Goal: Information Seeking & Learning: Check status

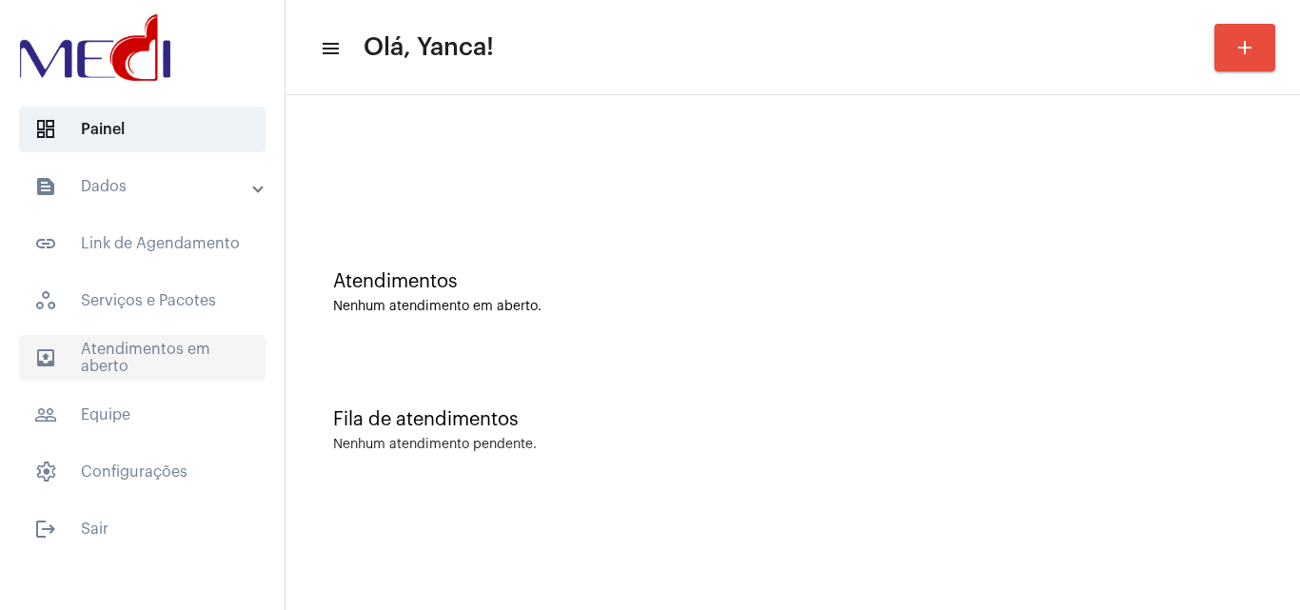
click at [145, 346] on span "outbox_outline Atendimentos em aberto" at bounding box center [142, 358] width 246 height 46
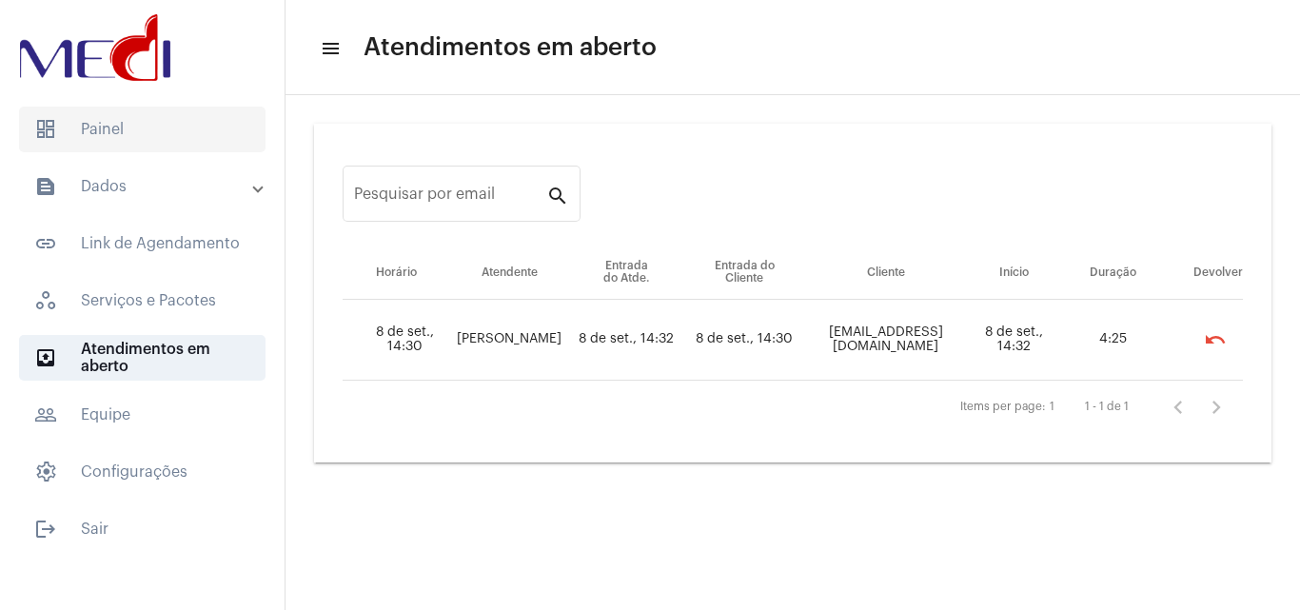
click at [184, 109] on span "dashboard Painel" at bounding box center [142, 130] width 246 height 46
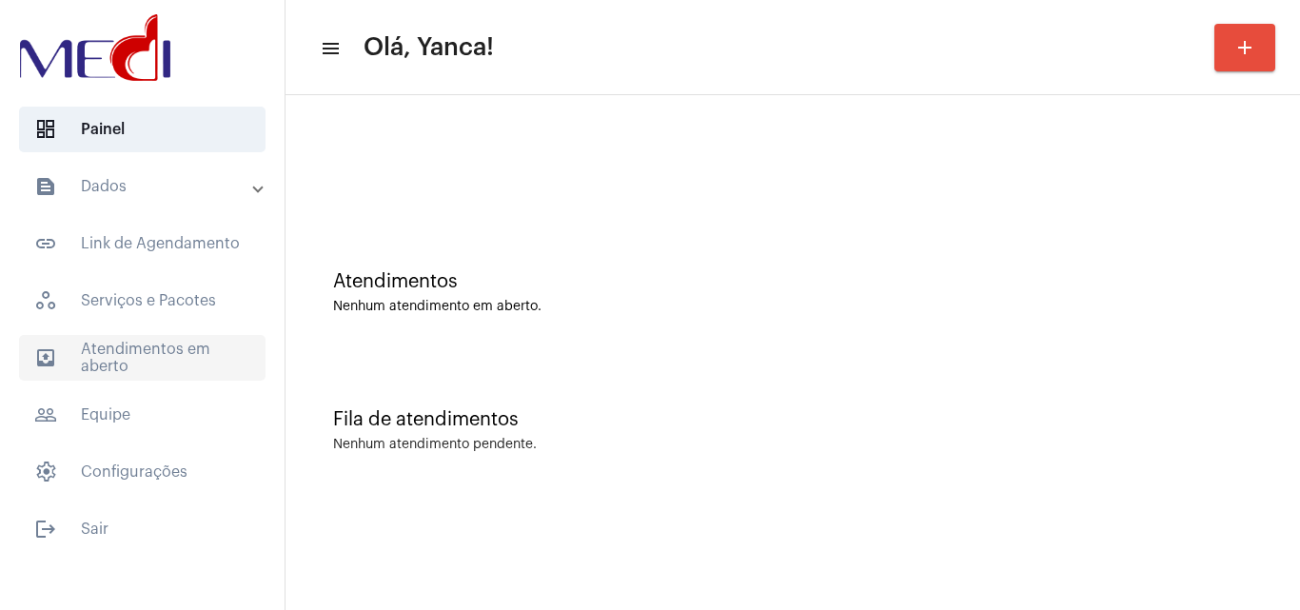
click at [158, 347] on span "outbox_outline Atendimentos em aberto" at bounding box center [142, 358] width 246 height 46
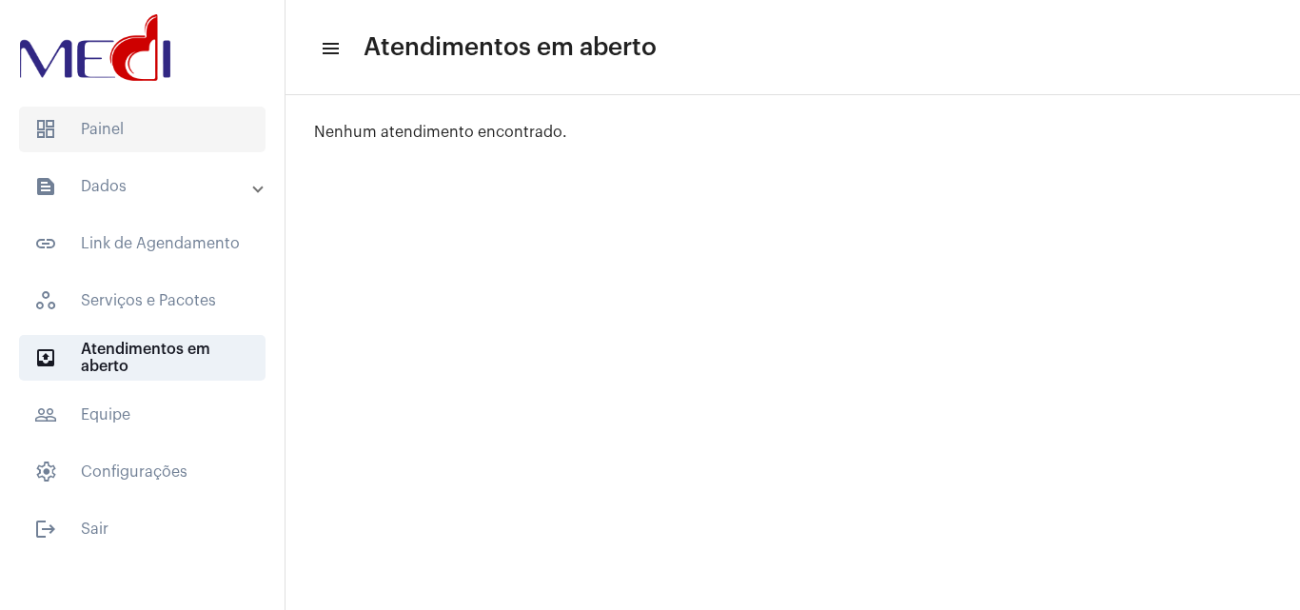
click at [157, 123] on span "dashboard Painel" at bounding box center [142, 130] width 246 height 46
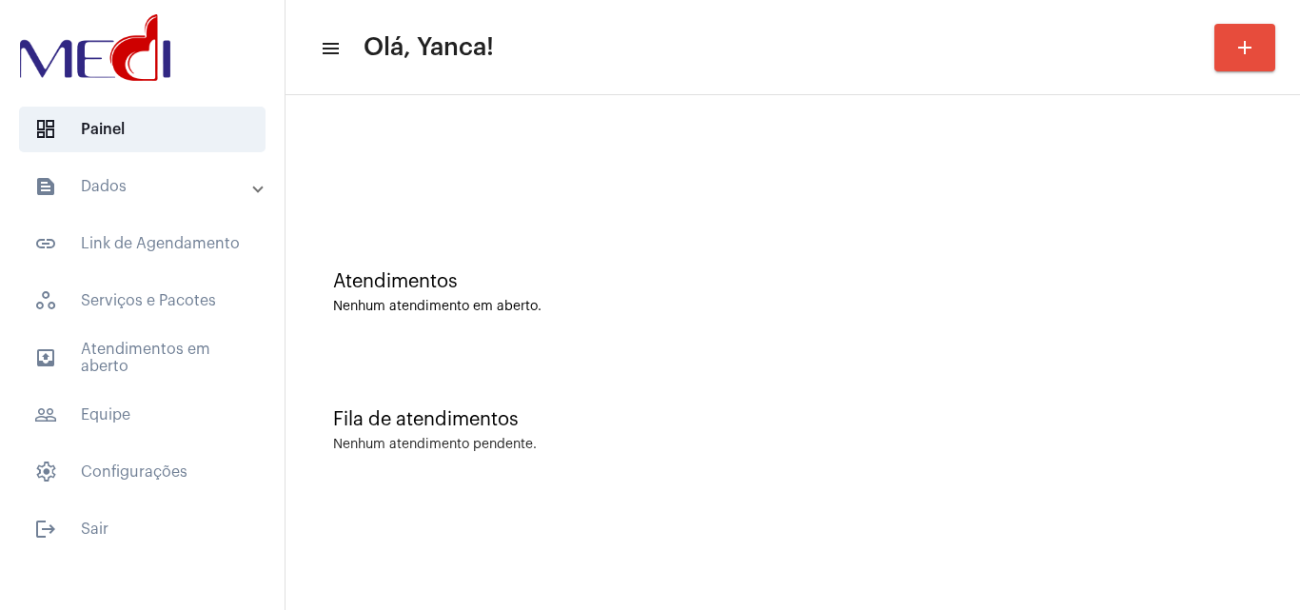
click at [179, 186] on mat-panel-title "text_snippet_outlined Dados" at bounding box center [144, 186] width 220 height 23
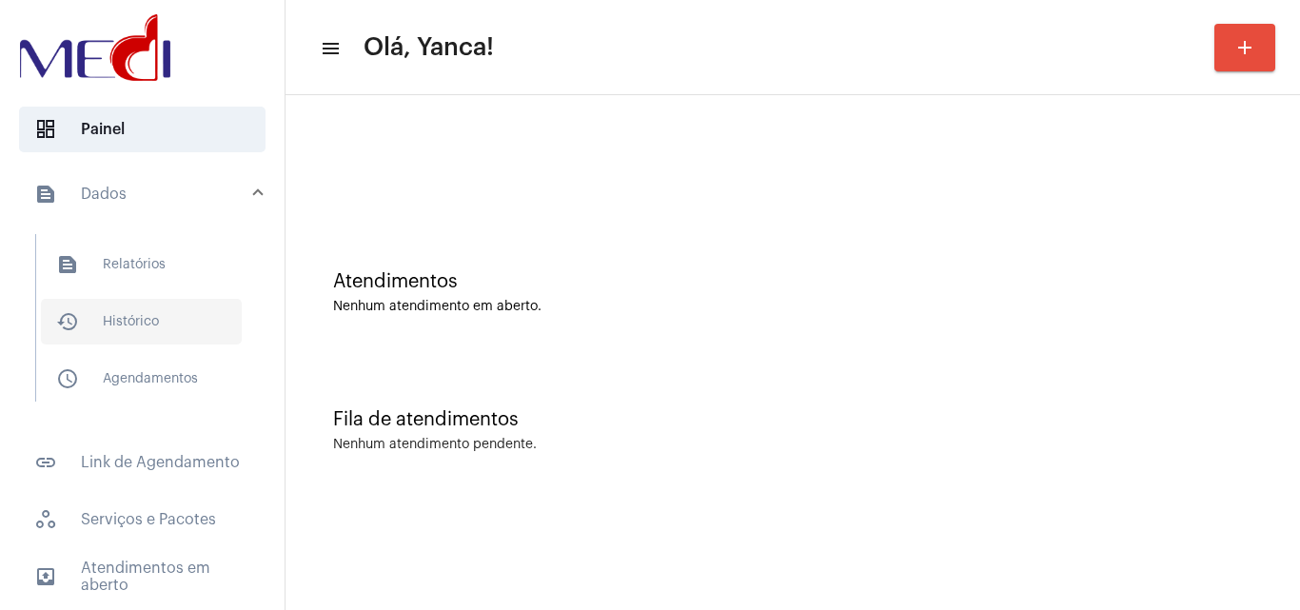
click at [152, 330] on span "history_outlined Histórico" at bounding box center [141, 322] width 201 height 46
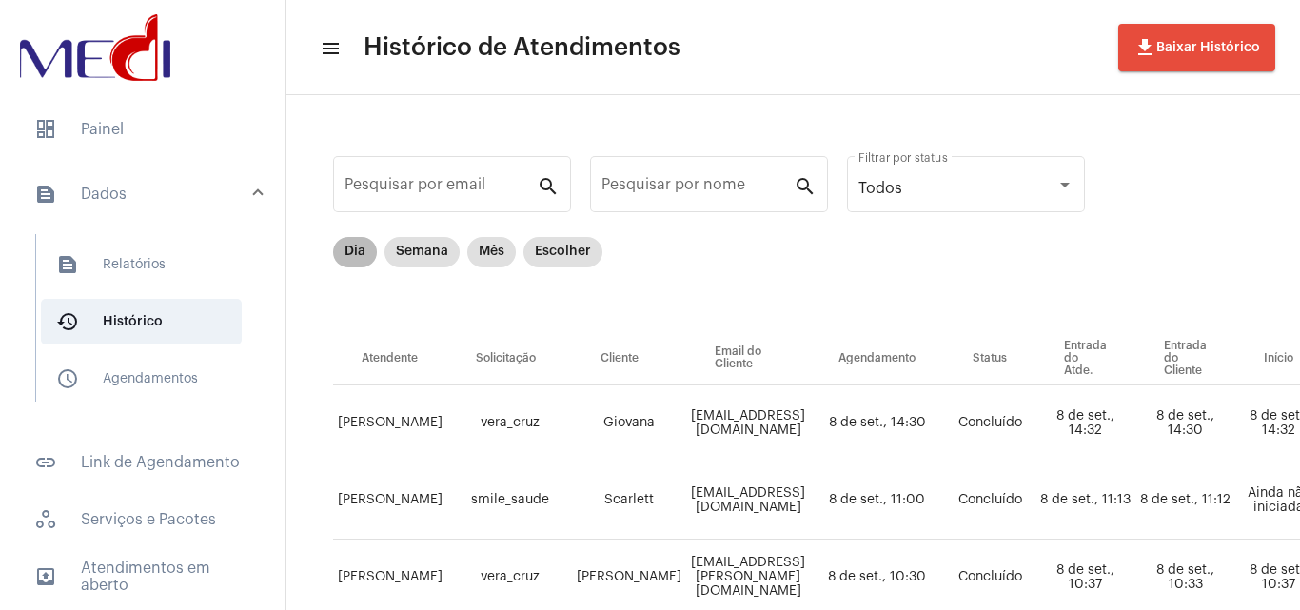
click at [360, 257] on mat-chip "Dia" at bounding box center [355, 252] width 44 height 30
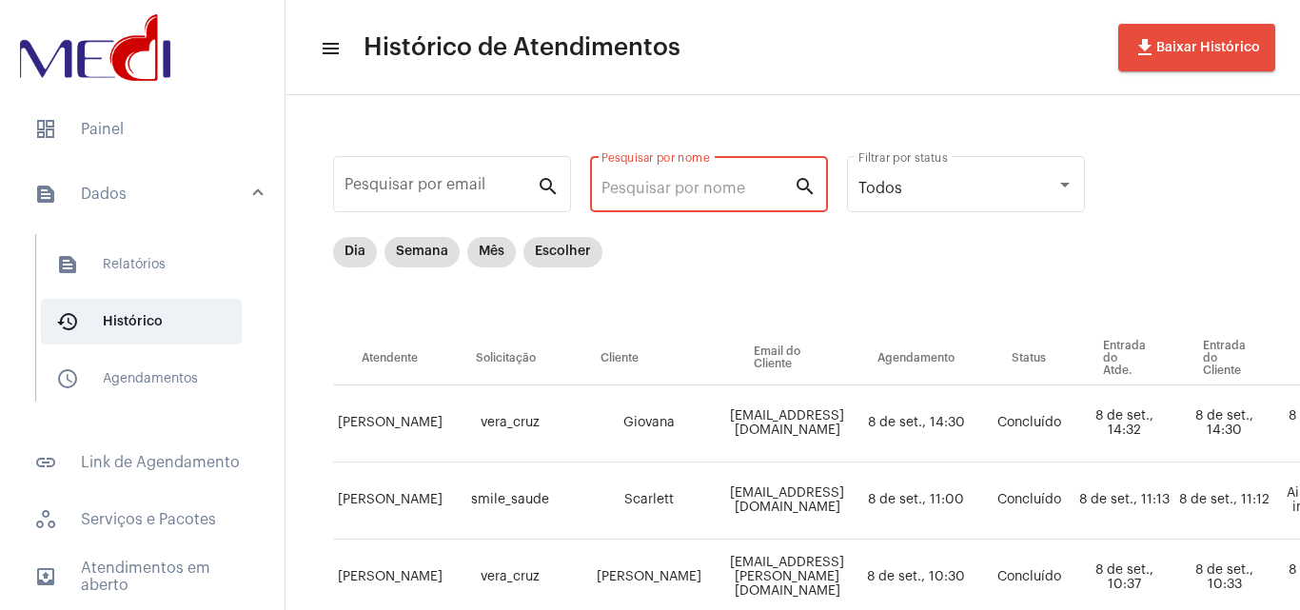
click at [656, 192] on input "Pesquisar por nome" at bounding box center [697, 188] width 192 height 17
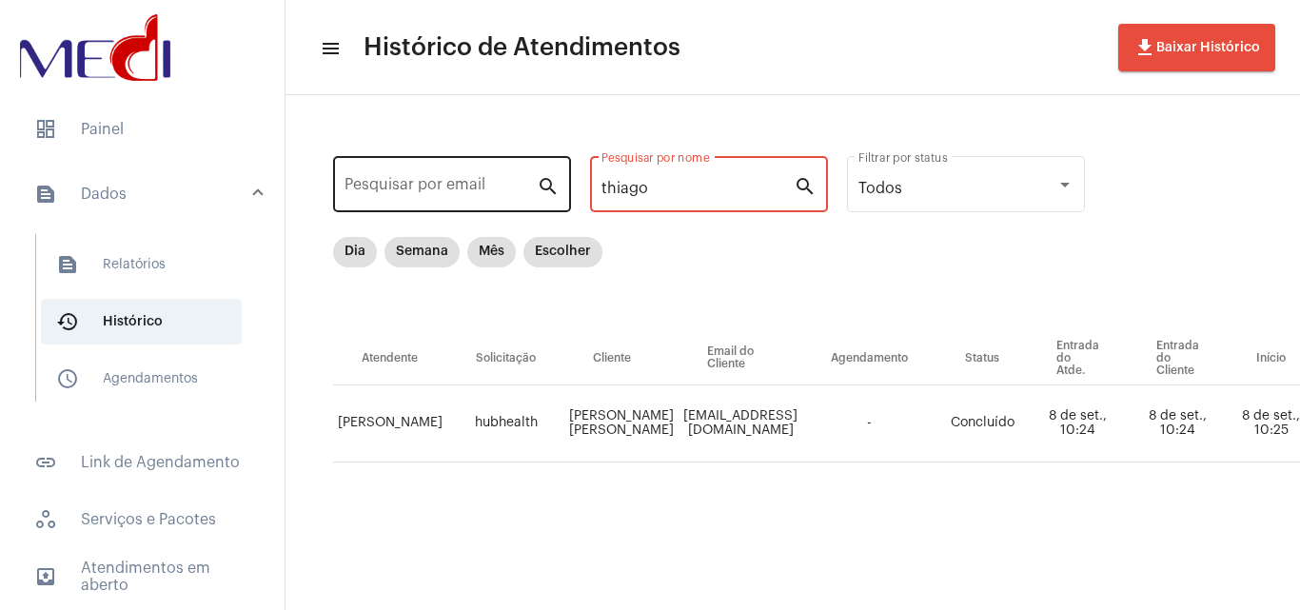
drag, startPoint x: 691, startPoint y: 192, endPoint x: 548, endPoint y: 208, distance: 143.6
click at [548, 209] on div "Pesquisar por email search thiago Pesquisar por nome search Todos Filtrar por s…" at bounding box center [1105, 329] width 1603 height 430
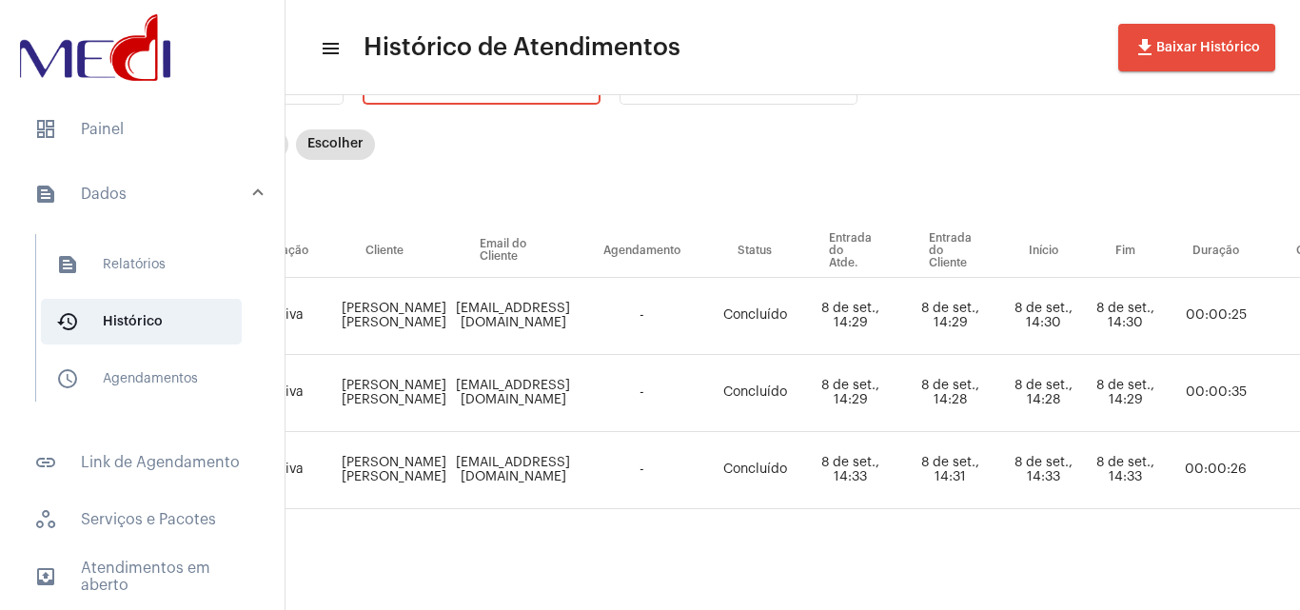
scroll to position [122, 225]
type input "tiago"
drag, startPoint x: 346, startPoint y: 292, endPoint x: 429, endPoint y: 310, distance: 84.7
click at [429, 310] on td "[PERSON_NAME] [PERSON_NAME]" at bounding box center [397, 316] width 114 height 77
copy td "[PERSON_NAME] [PERSON_NAME]"
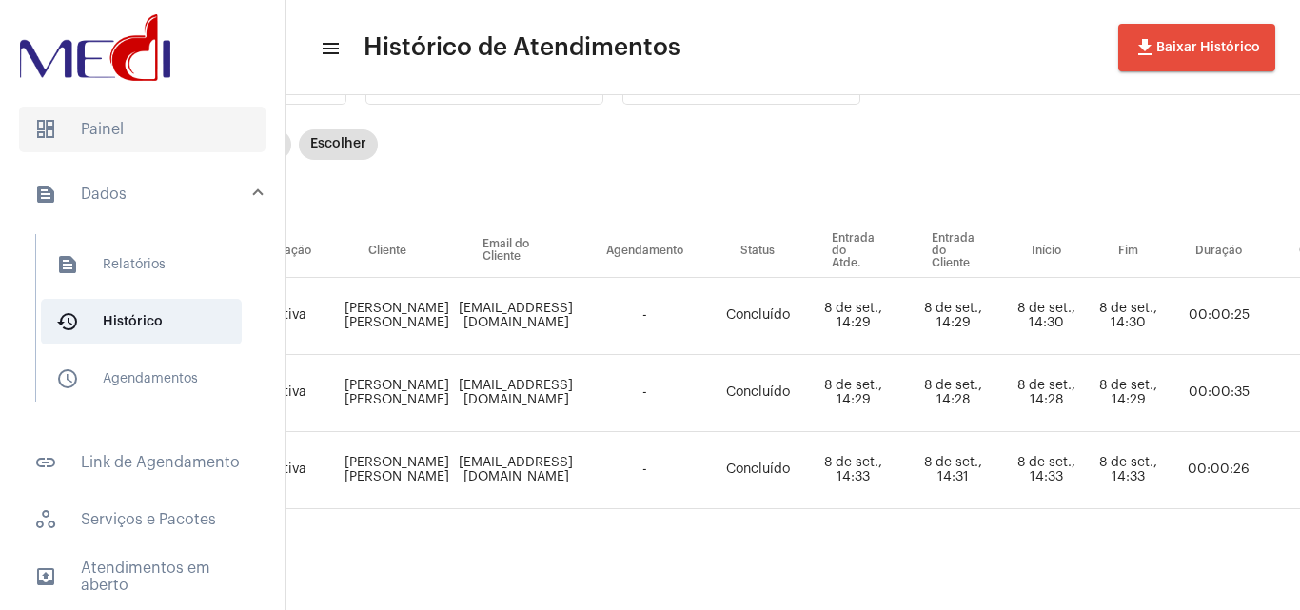
click at [127, 118] on span "dashboard Painel" at bounding box center [142, 130] width 246 height 46
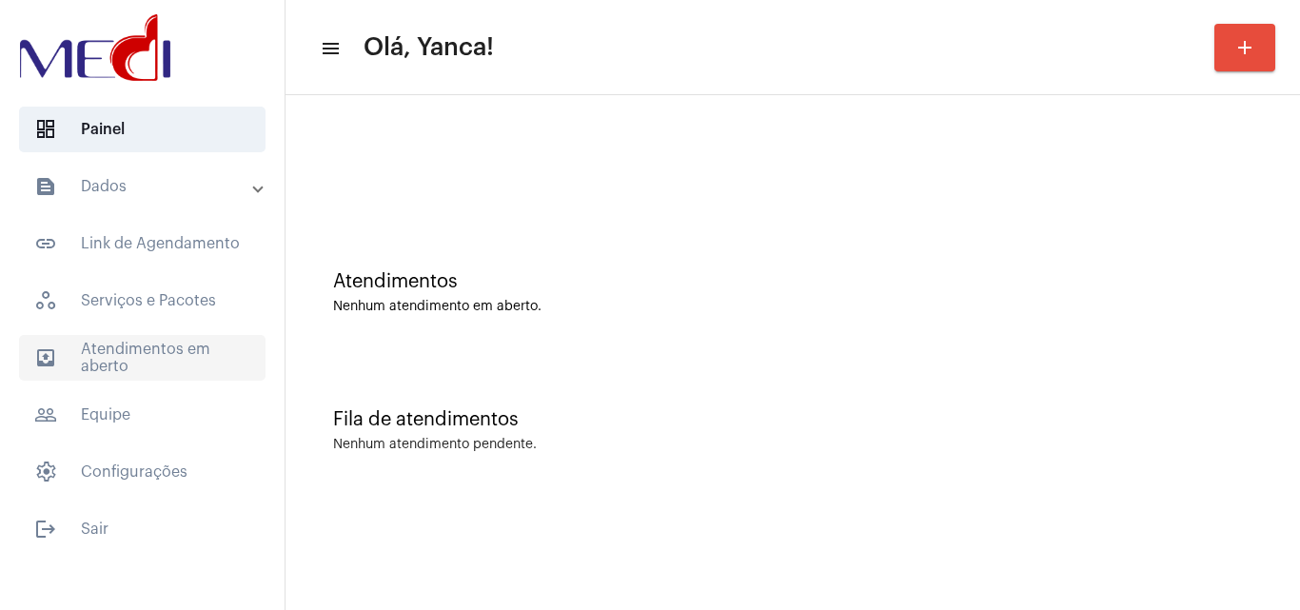
click at [152, 370] on span "outbox_outline Atendimentos em aberto" at bounding box center [142, 358] width 246 height 46
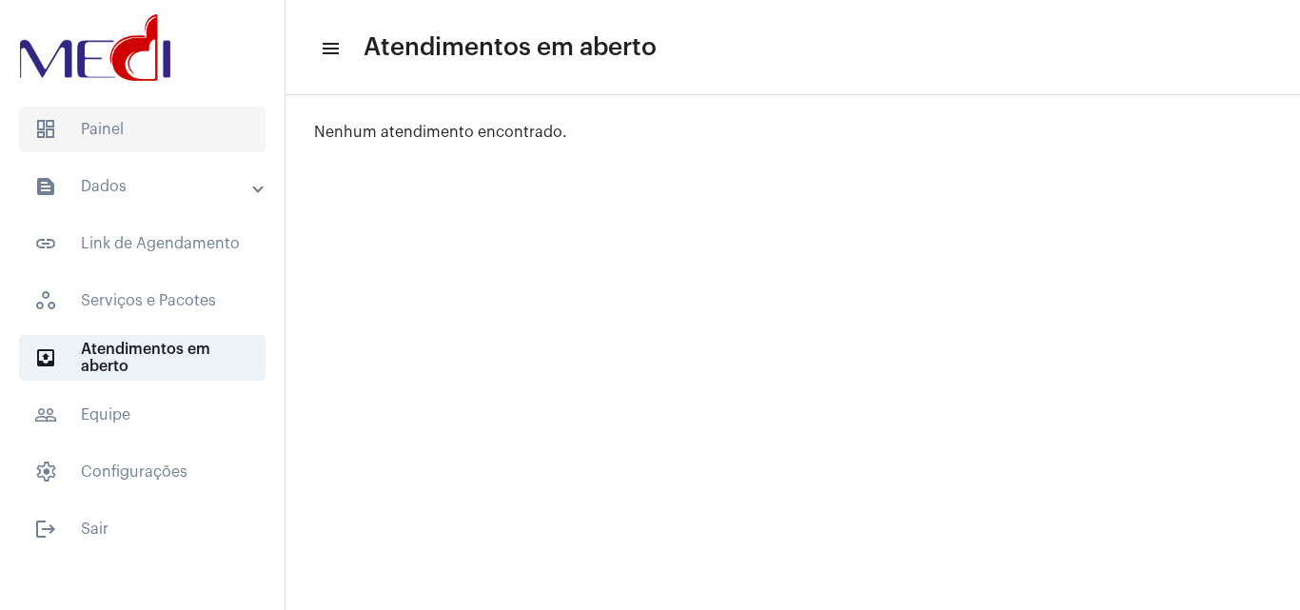
click at [145, 125] on span "dashboard Painel" at bounding box center [142, 130] width 246 height 46
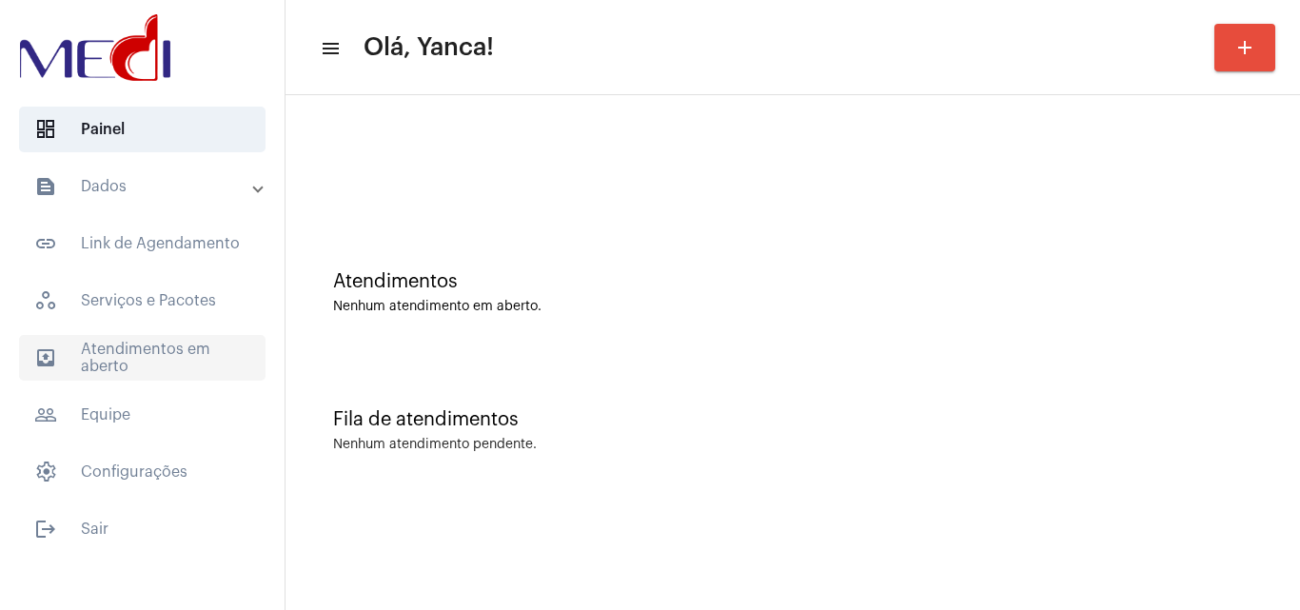
click at [118, 360] on span "outbox_outline Atendimentos em aberto" at bounding box center [142, 358] width 246 height 46
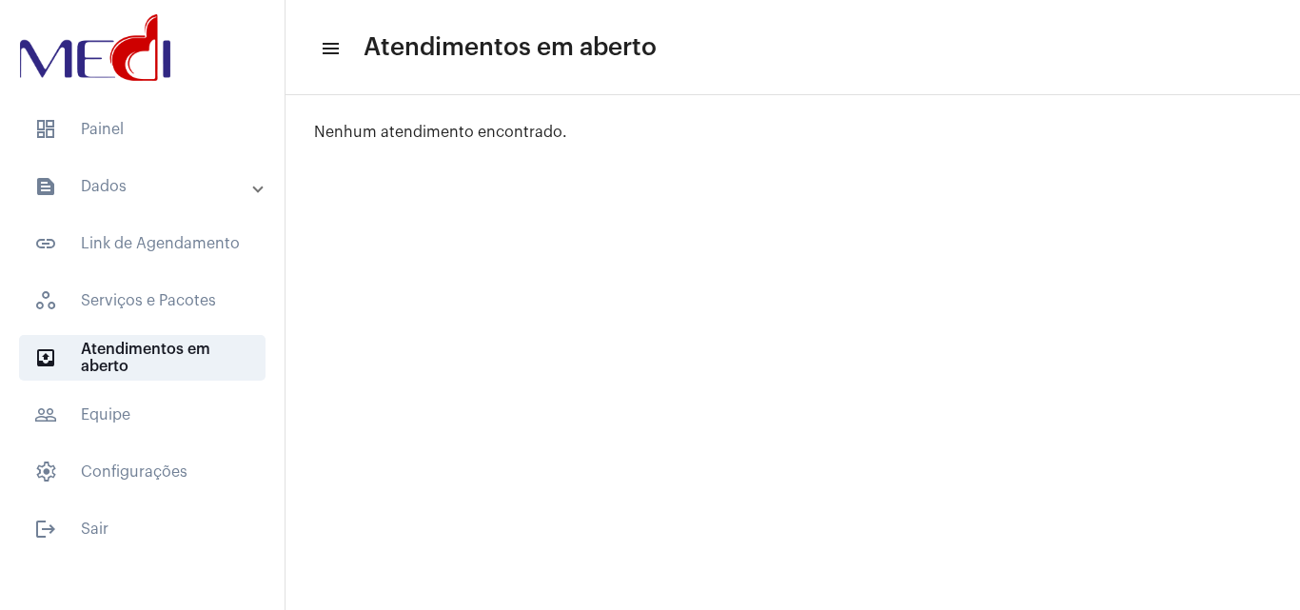
click at [147, 152] on mat-list "dashboard Painel text_snippet_outlined Dados text_snippet_outlined Relatórios h…" at bounding box center [142, 325] width 285 height 453
click at [147, 141] on span "dashboard Painel" at bounding box center [142, 130] width 246 height 46
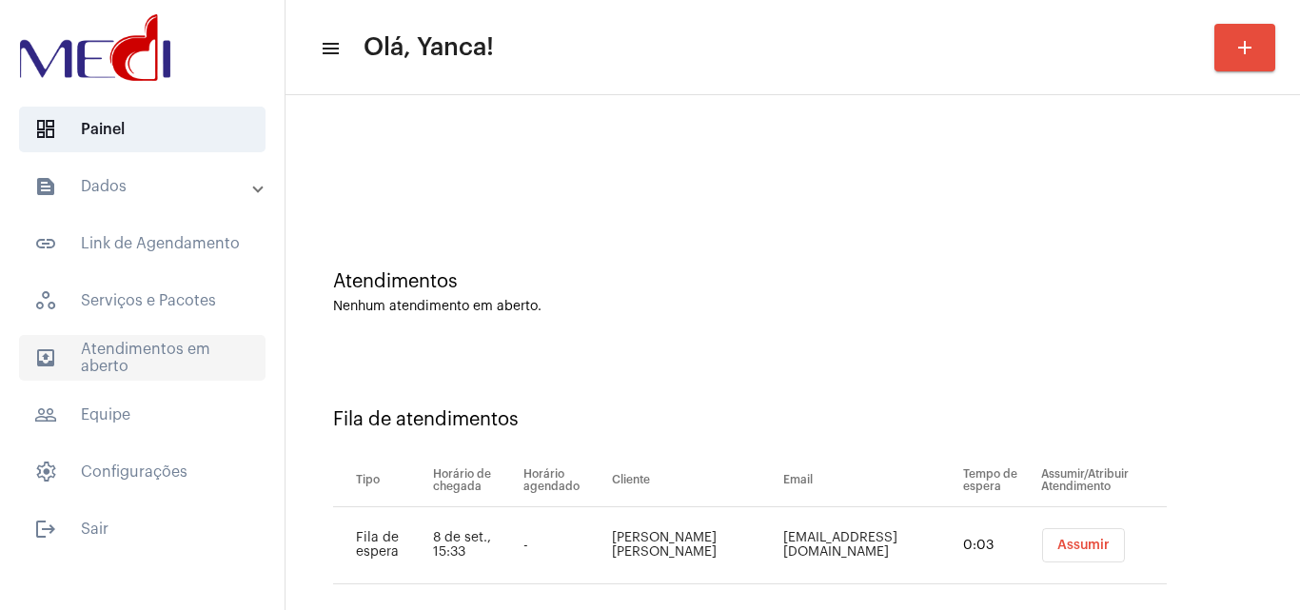
click at [208, 345] on span "outbox_outline Atendimentos em aberto" at bounding box center [142, 358] width 246 height 46
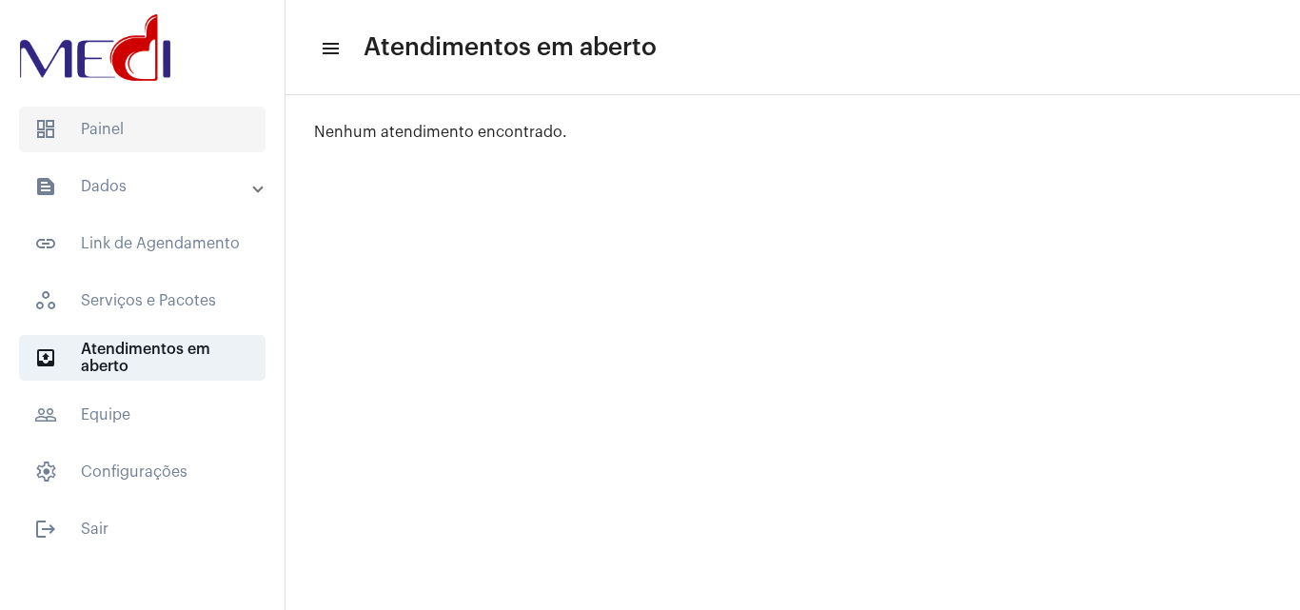
click at [188, 142] on span "dashboard Painel" at bounding box center [142, 130] width 246 height 46
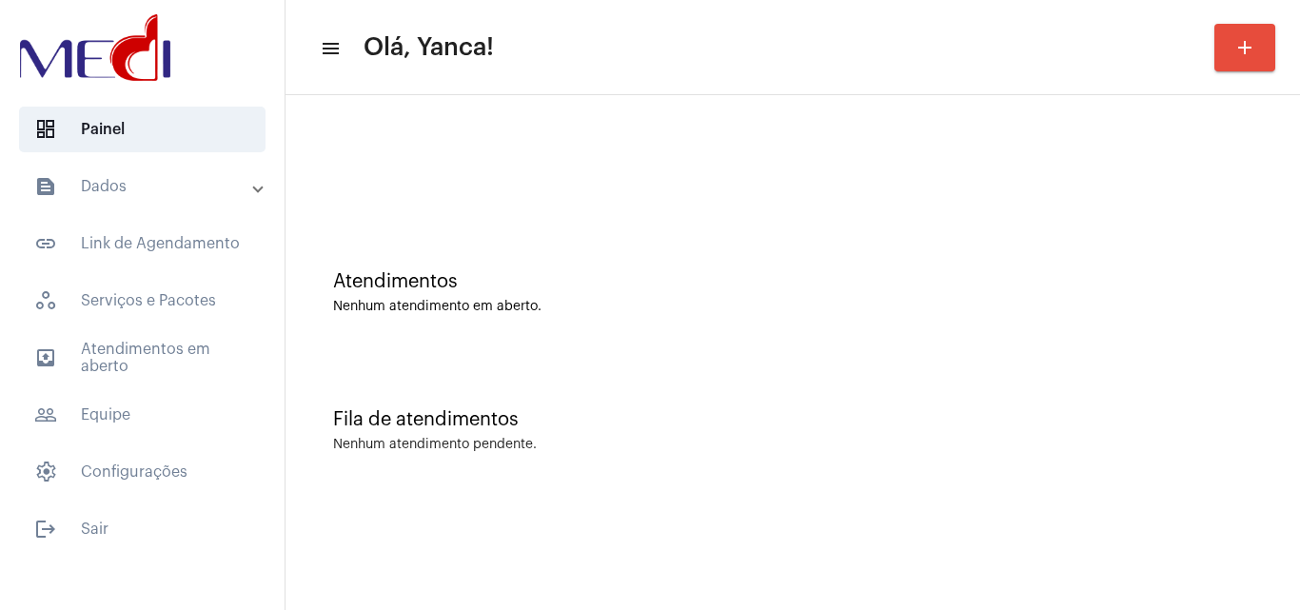
click at [132, 175] on mat-panel-title "text_snippet_outlined Dados" at bounding box center [144, 186] width 220 height 23
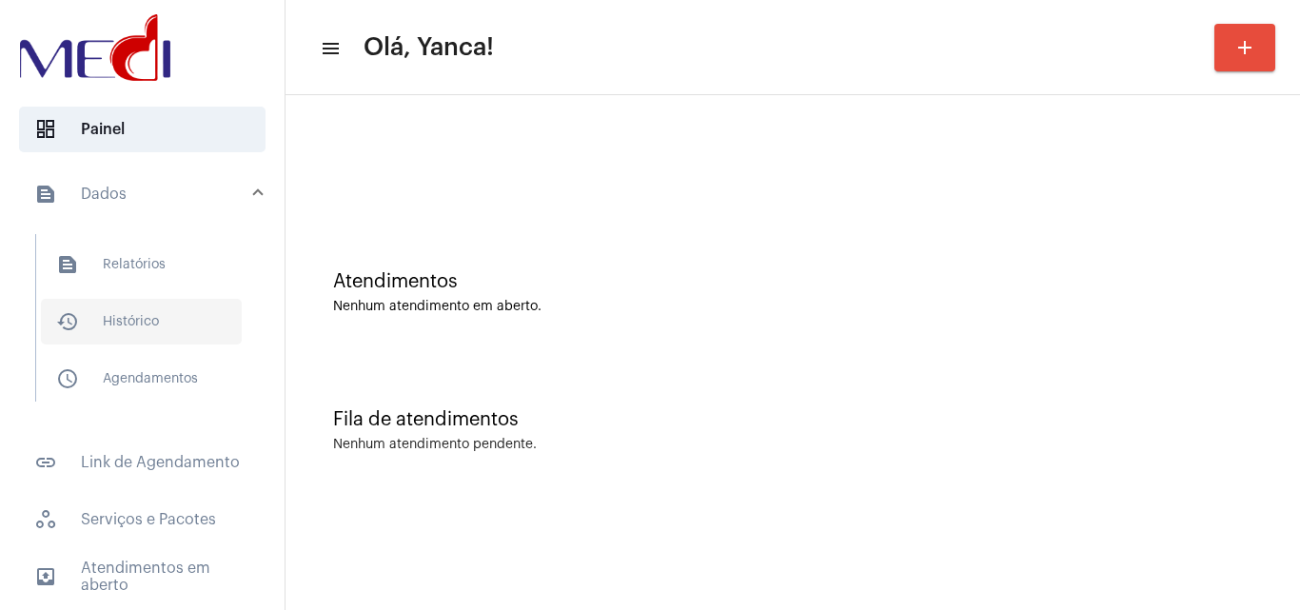
click at [141, 318] on span "history_outlined Histórico" at bounding box center [141, 322] width 201 height 46
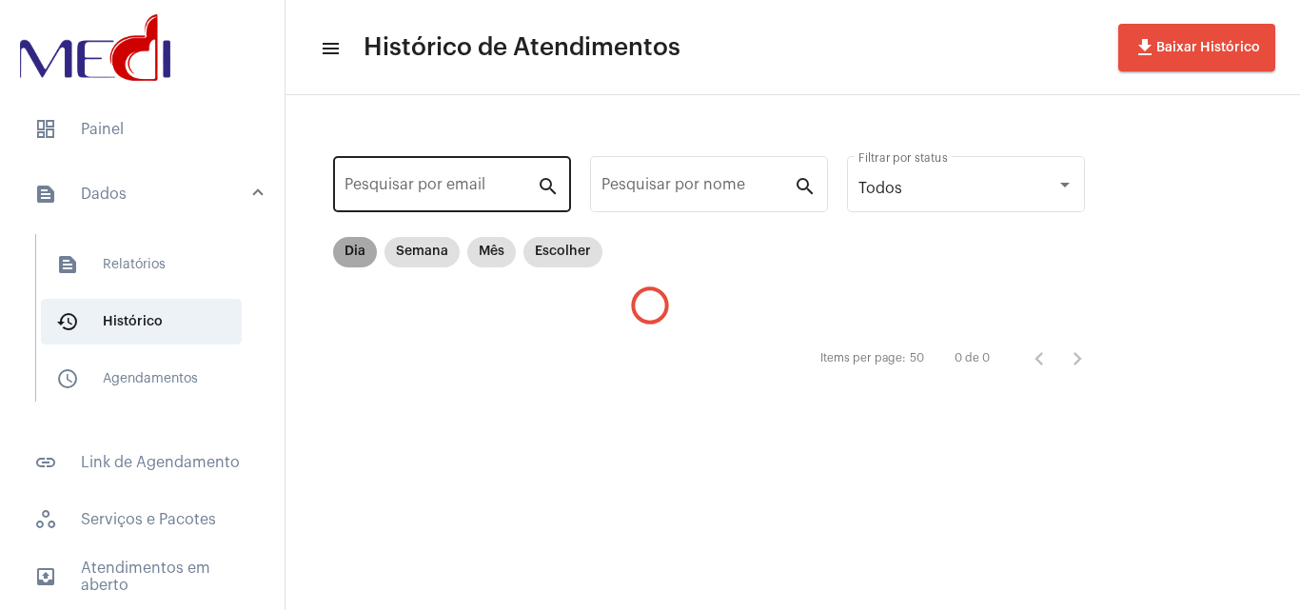
drag, startPoint x: 363, startPoint y: 247, endPoint x: 524, endPoint y: 205, distance: 166.4
click at [363, 246] on mat-chip "Dia" at bounding box center [355, 252] width 44 height 30
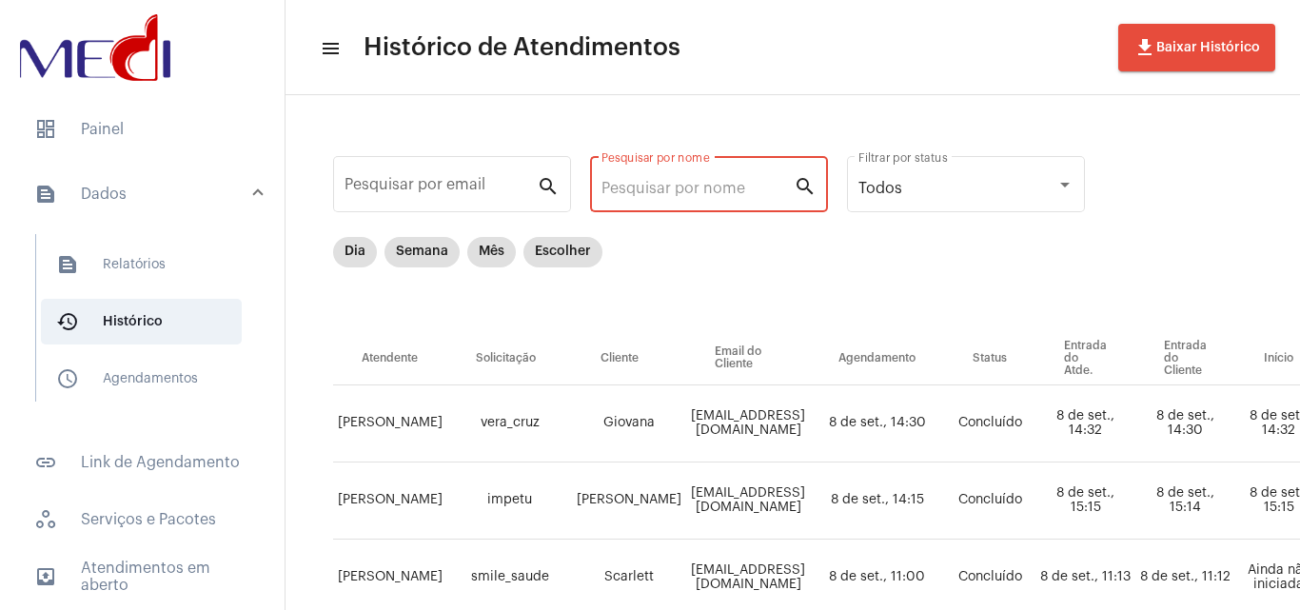
click at [681, 194] on input "Pesquisar por nome" at bounding box center [697, 188] width 192 height 17
paste input "[PERSON_NAME] [PERSON_NAME]"
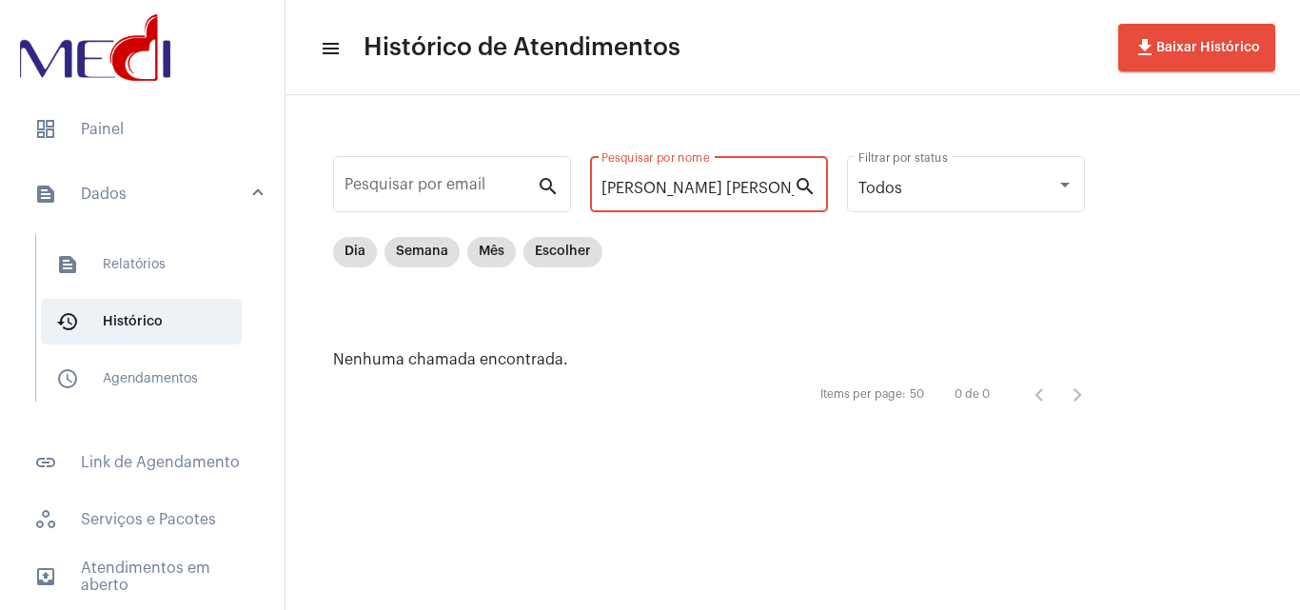
drag, startPoint x: 672, startPoint y: 184, endPoint x: 1188, endPoint y: 167, distance: 517.0
click at [1188, 167] on div "Pesquisar por email search [PERSON_NAME] [PERSON_NAME] Pesquisar por nome searc…" at bounding box center [792, 282] width 1014 height 374
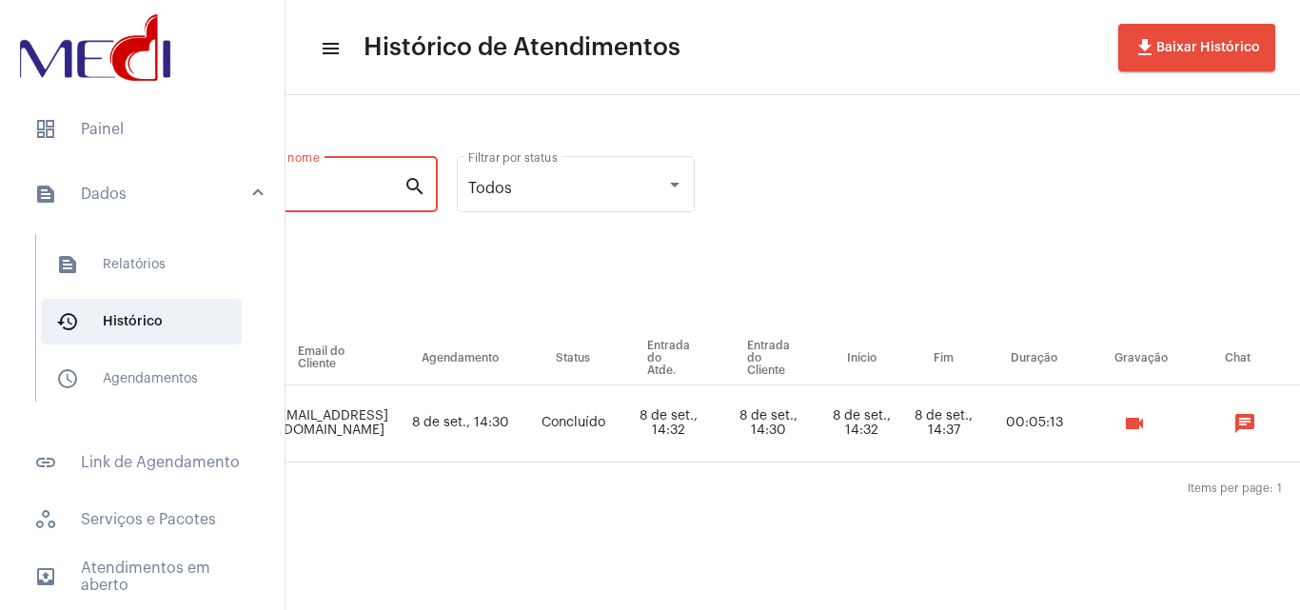
scroll to position [0, 472]
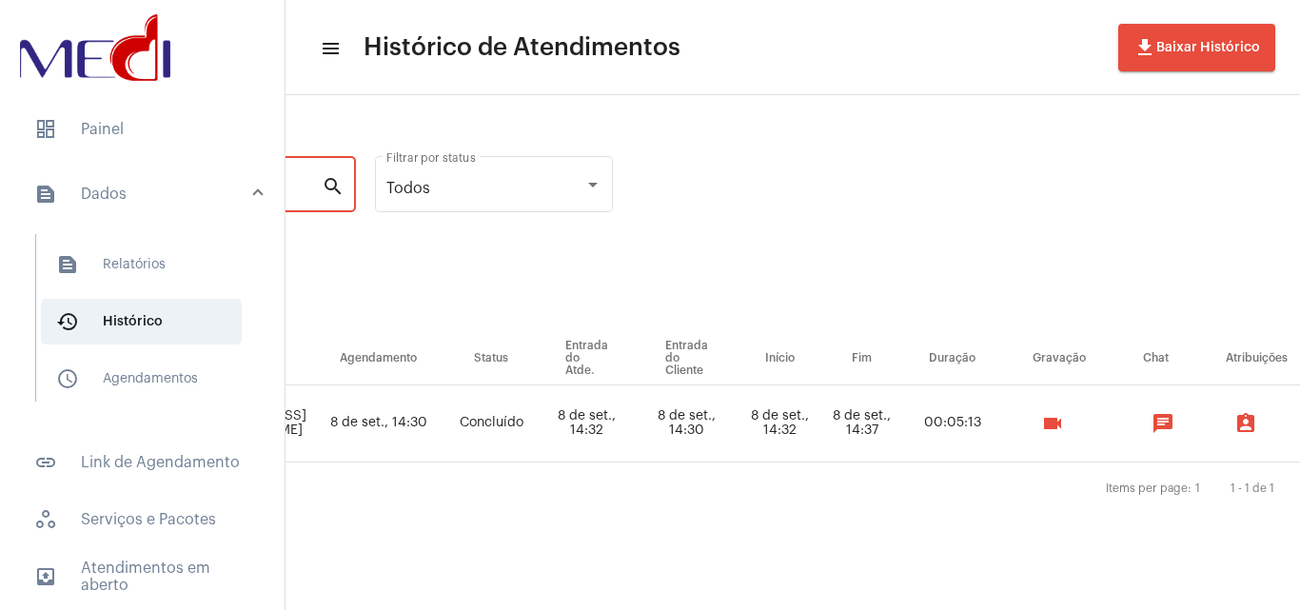
click at [1064, 425] on mat-icon "videocam" at bounding box center [1052, 423] width 23 height 23
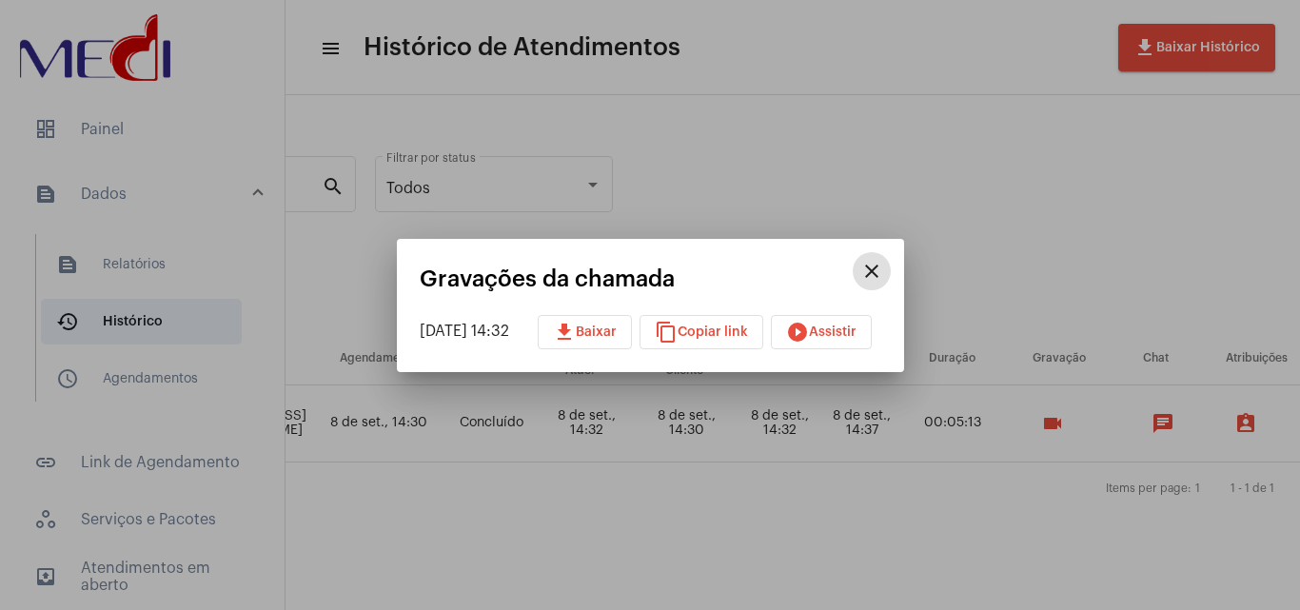
click at [576, 328] on mat-icon "download" at bounding box center [564, 332] width 23 height 23
click at [581, 148] on div at bounding box center [650, 305] width 1300 height 610
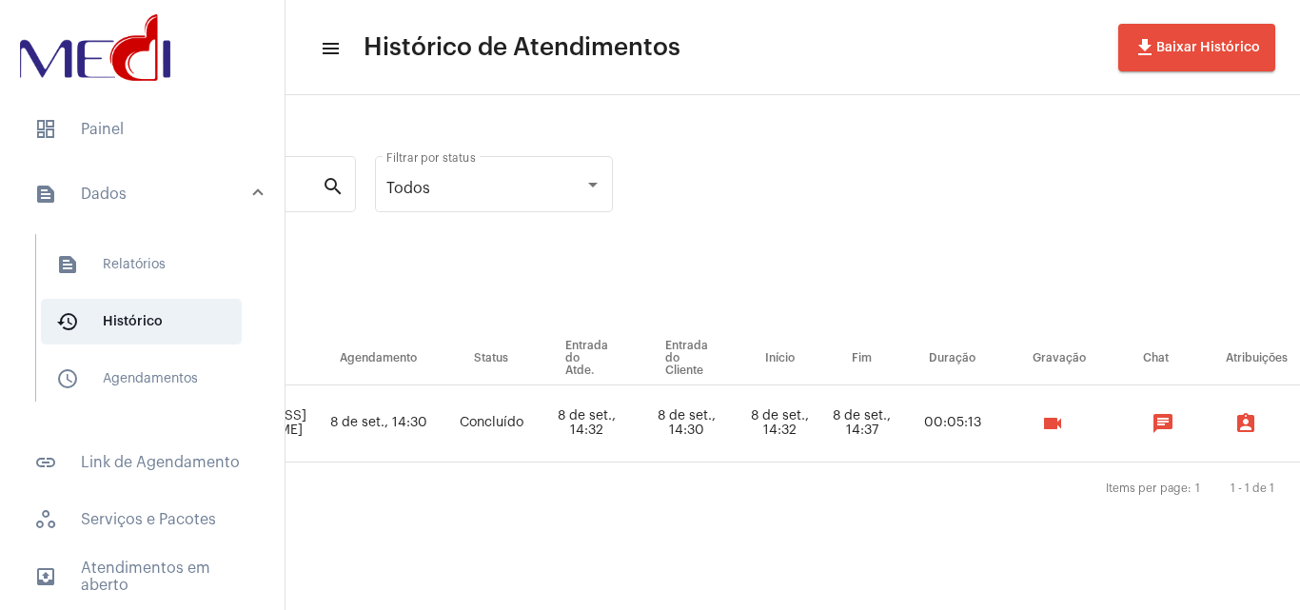
scroll to position [0, 0]
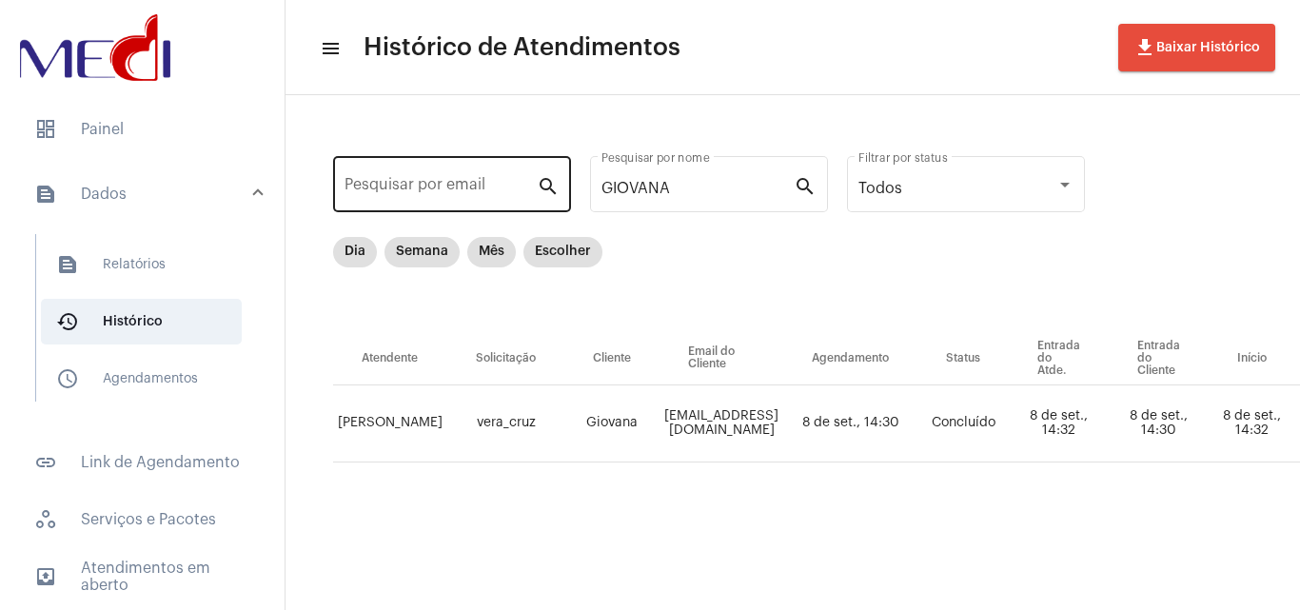
drag, startPoint x: 699, startPoint y: 187, endPoint x: 386, endPoint y: 182, distance: 313.1
click at [383, 184] on div "Pesquisar por email search [PERSON_NAME] por nome search Todos Filtrar por stat…" at bounding box center [1096, 329] width 1584 height 430
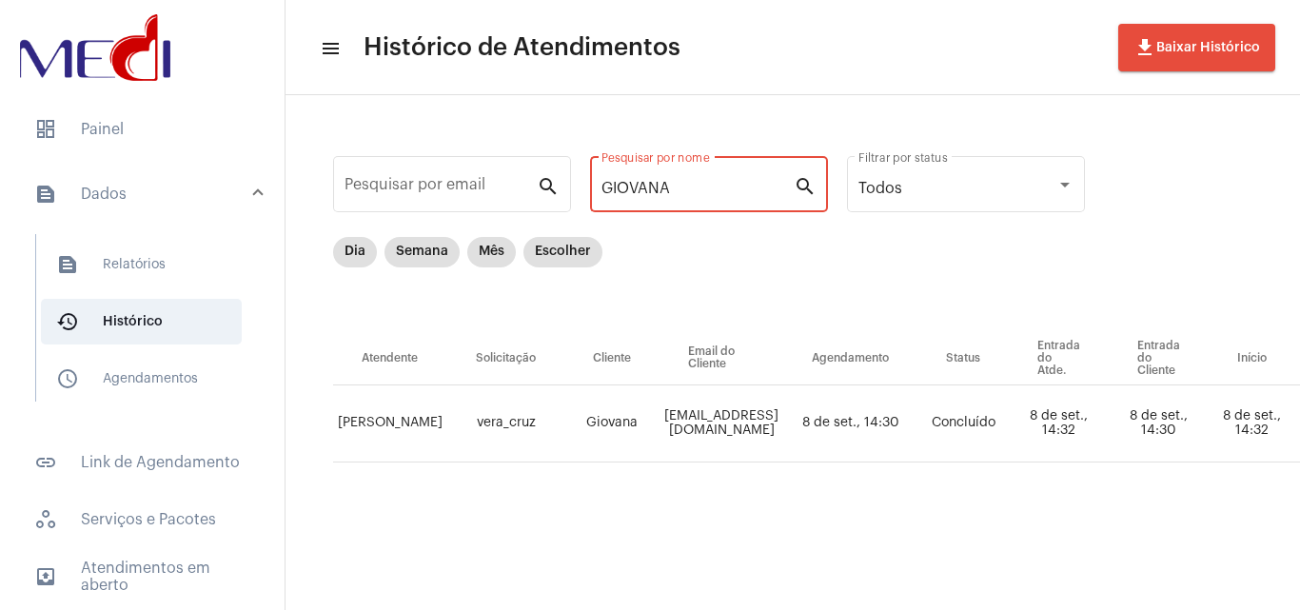
paste input "[PERSON_NAME] [PERSON_NAME]"
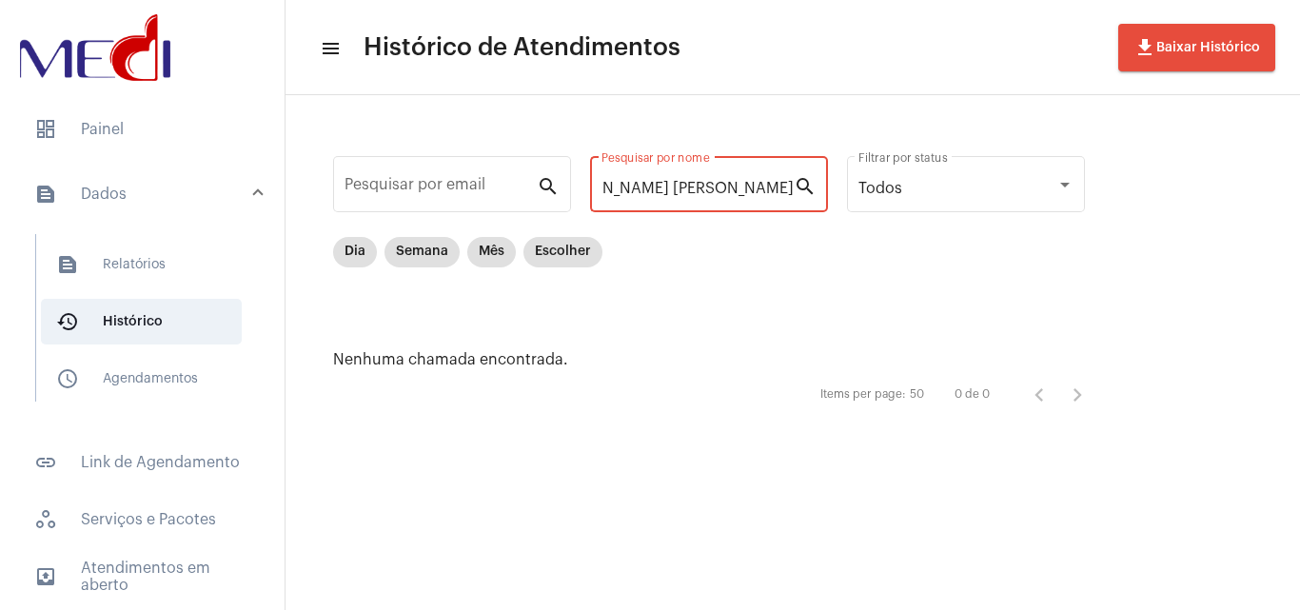
scroll to position [0, 130]
drag, startPoint x: 629, startPoint y: 185, endPoint x: 1299, endPoint y: 176, distance: 669.9
click at [1299, 176] on div "Pesquisar por email search [PERSON_NAME] [PERSON_NAME] Pesquisar por nome searc…" at bounding box center [792, 282] width 1014 height 374
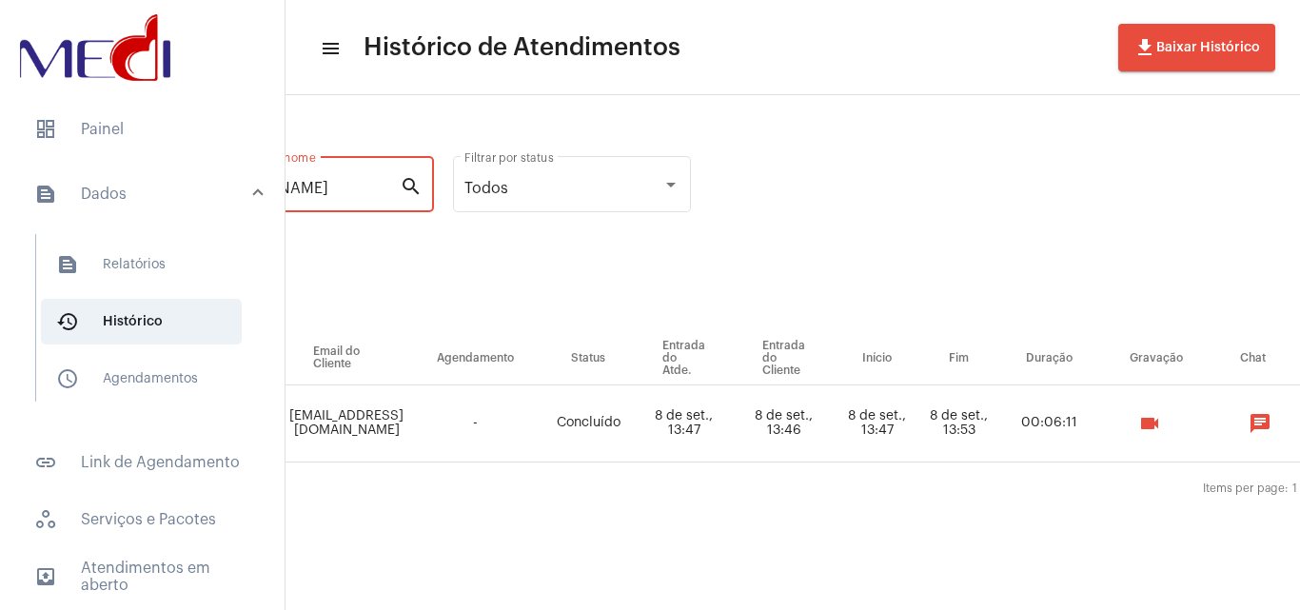
scroll to position [0, 401]
click at [1154, 423] on mat-icon "videocam" at bounding box center [1142, 423] width 23 height 23
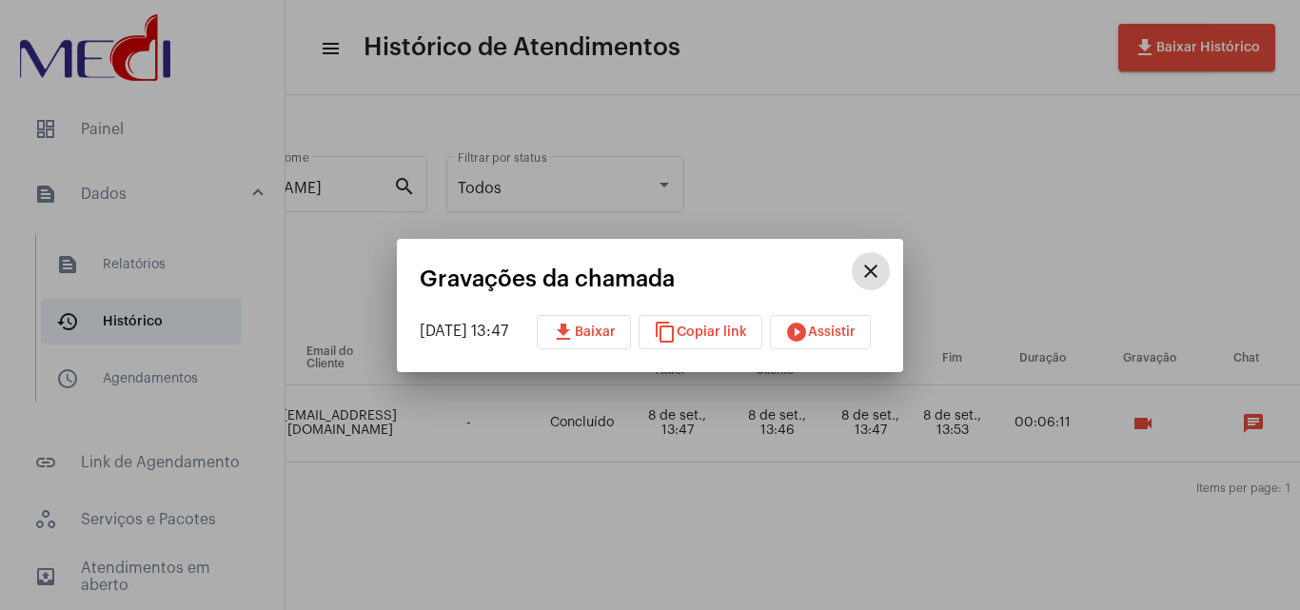
click at [575, 324] on mat-icon "download" at bounding box center [563, 332] width 23 height 23
click at [751, 515] on div at bounding box center [650, 305] width 1300 height 610
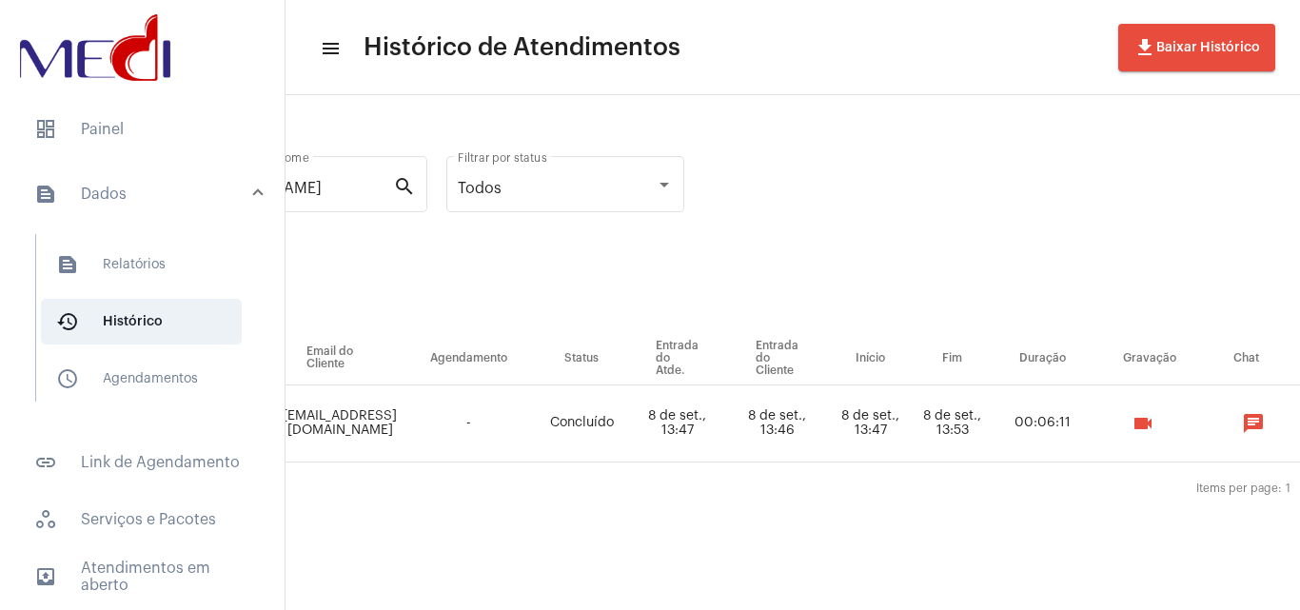
scroll to position [0, 0]
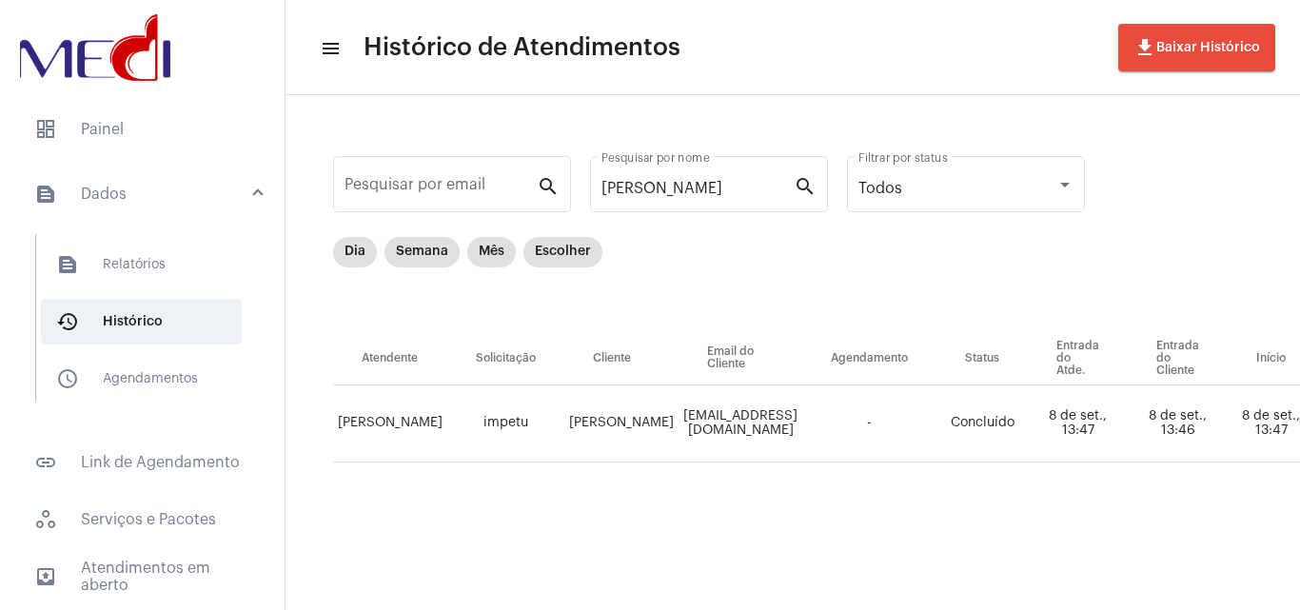
drag, startPoint x: 650, startPoint y: 189, endPoint x: 572, endPoint y: 172, distance: 79.9
click at [565, 172] on div "Pesquisar por email search [PERSON_NAME] por nome search Todos Filtrar por stat…" at bounding box center [1105, 329] width 1603 height 430
click at [713, 186] on input "[PERSON_NAME]" at bounding box center [697, 188] width 192 height 17
drag, startPoint x: 712, startPoint y: 186, endPoint x: 434, endPoint y: 151, distance: 280.0
click at [434, 151] on div "Pesquisar por email search [PERSON_NAME] por nome search Todos Filtrar por stat…" at bounding box center [1105, 329] width 1603 height 430
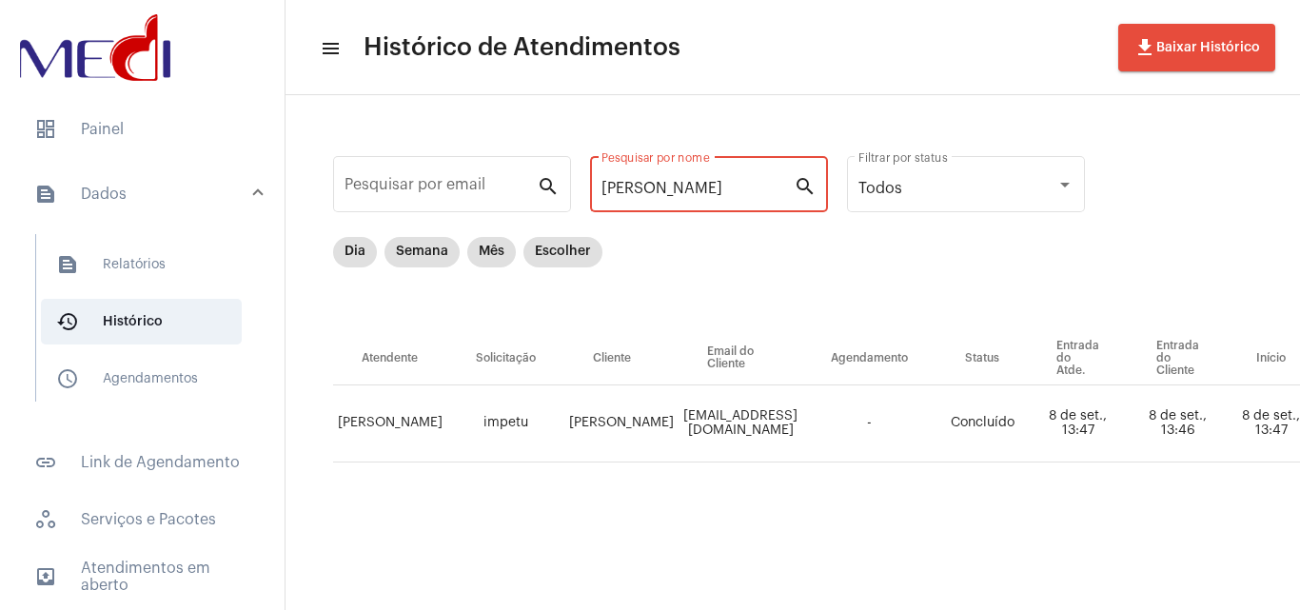
paste input "[PERSON_NAME] DELMASCHIO [PERSON_NAME]"
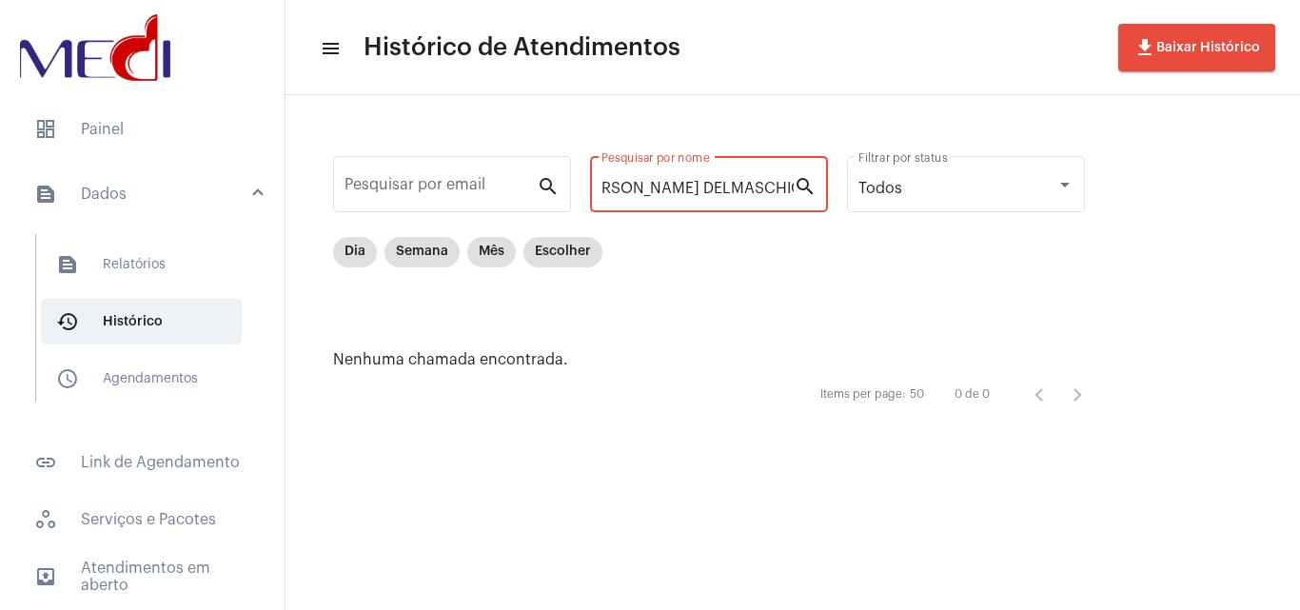
drag, startPoint x: 660, startPoint y: 194, endPoint x: 1006, endPoint y: 236, distance: 347.9
click at [1006, 236] on div "Pesquisar por email search [PERSON_NAME] DELMASCHIO [PERSON_NAME] Pesquisar por…" at bounding box center [718, 282] width 828 height 336
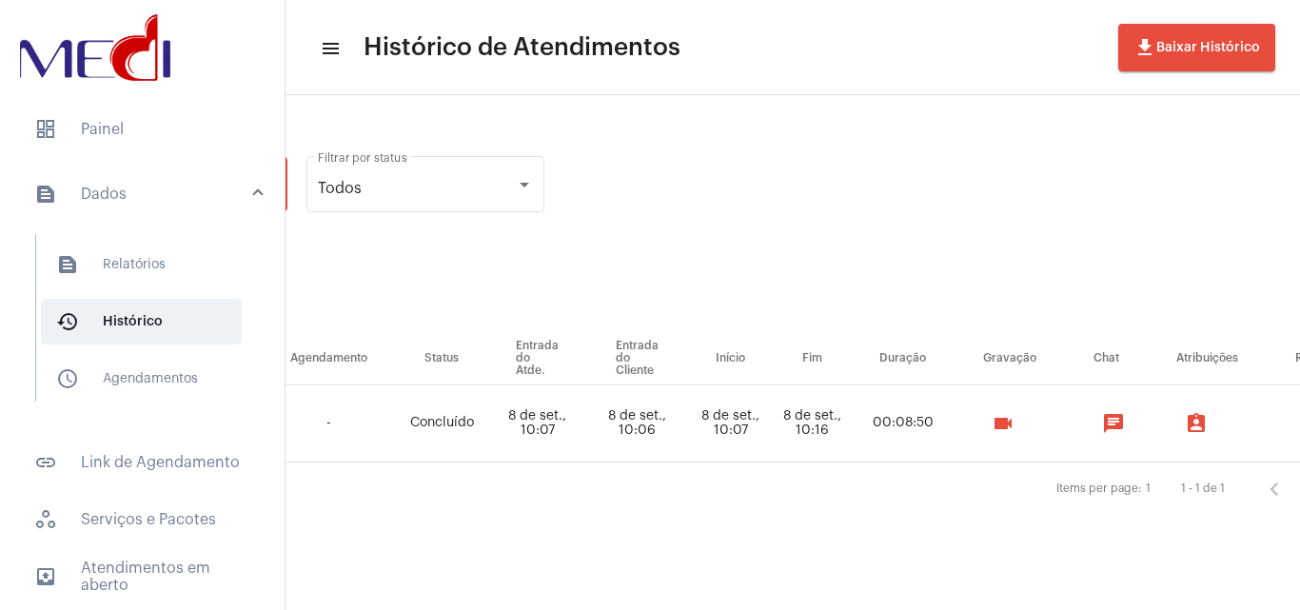
scroll to position [0, 697]
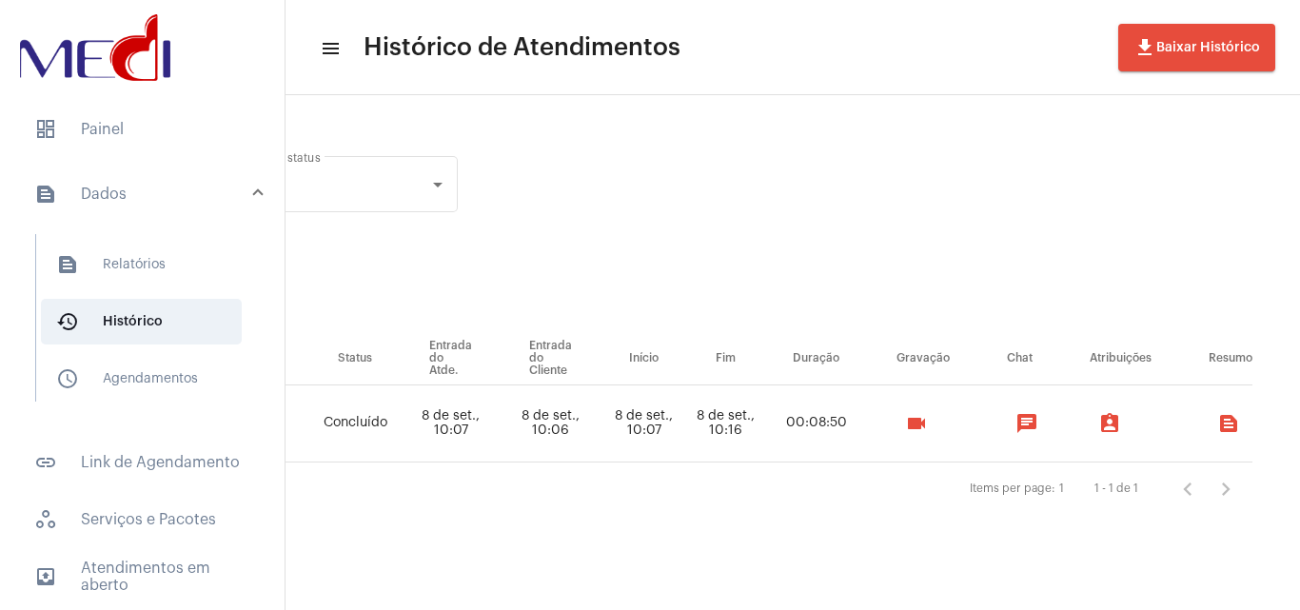
click at [931, 421] on button "videocam" at bounding box center [916, 423] width 38 height 38
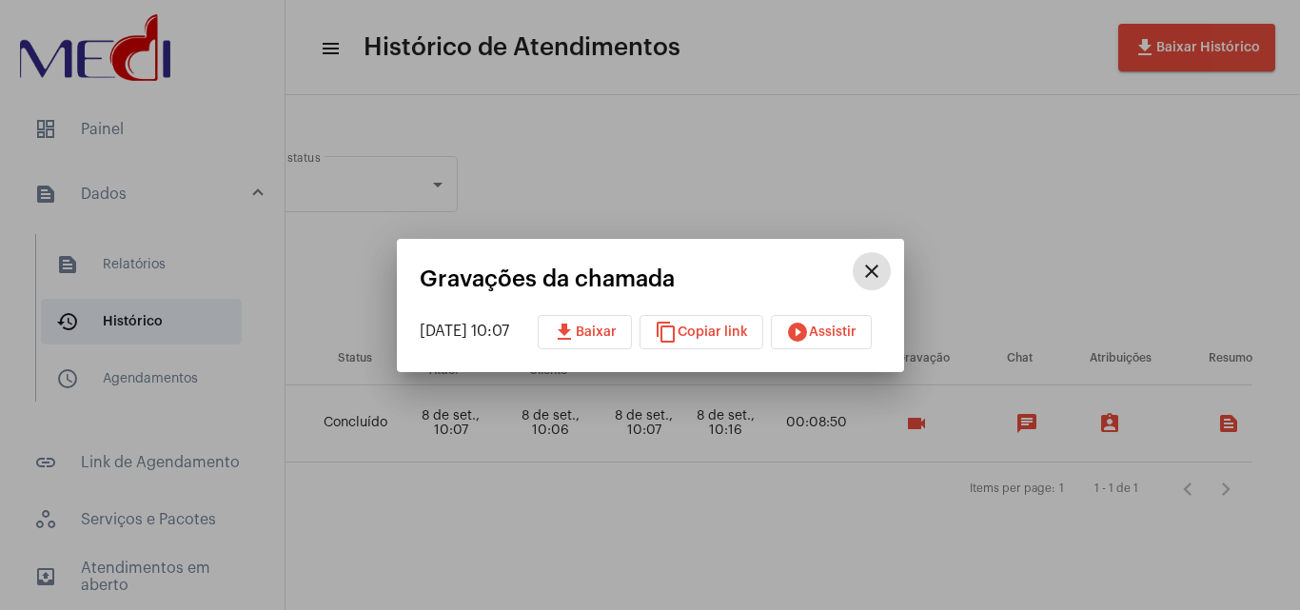
click at [632, 339] on button "download Baixar" at bounding box center [585, 332] width 94 height 34
click at [604, 157] on div at bounding box center [650, 305] width 1300 height 610
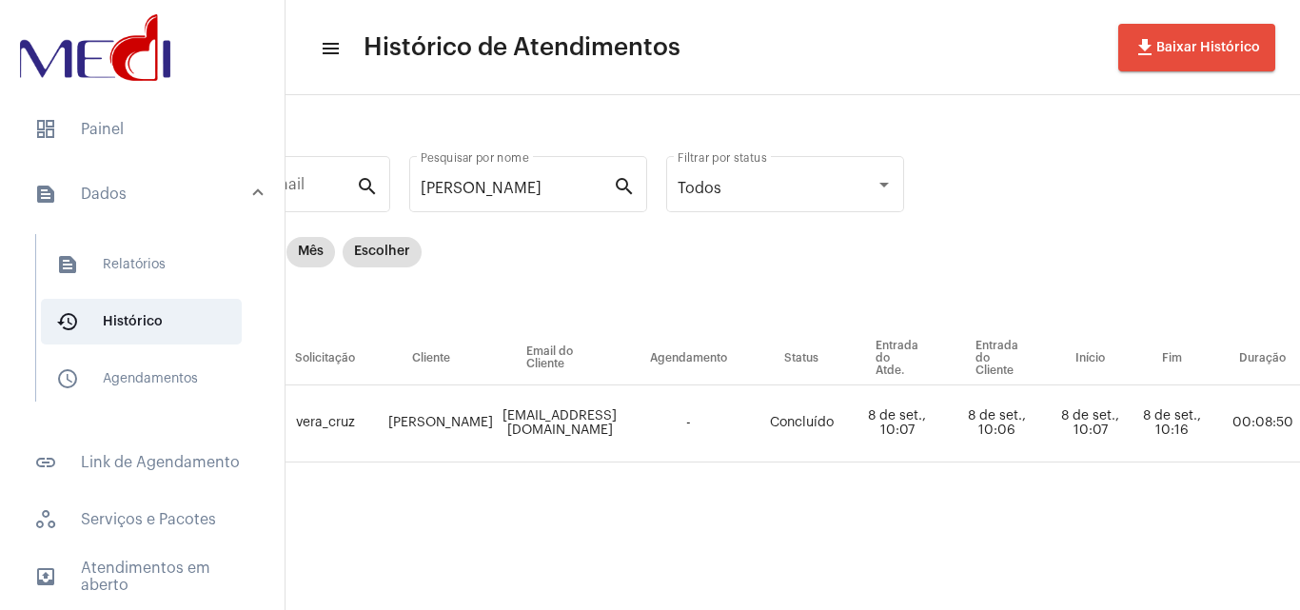
scroll to position [0, 20]
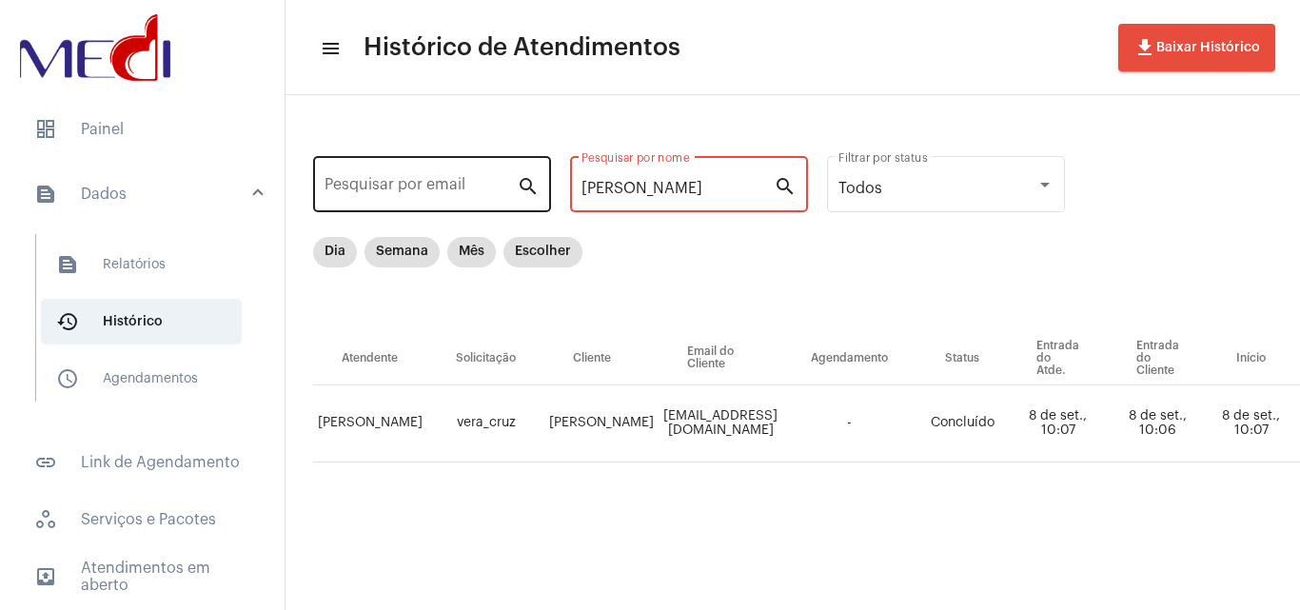
drag, startPoint x: 433, startPoint y: 184, endPoint x: 466, endPoint y: 170, distance: 35.9
click at [429, 184] on div "Pesquisar por email search [PERSON_NAME] por nome search Todos Filtrar por stat…" at bounding box center [1086, 329] width 1603 height 430
paste input "[PERSON_NAME] DOS [PERSON_NAME]"
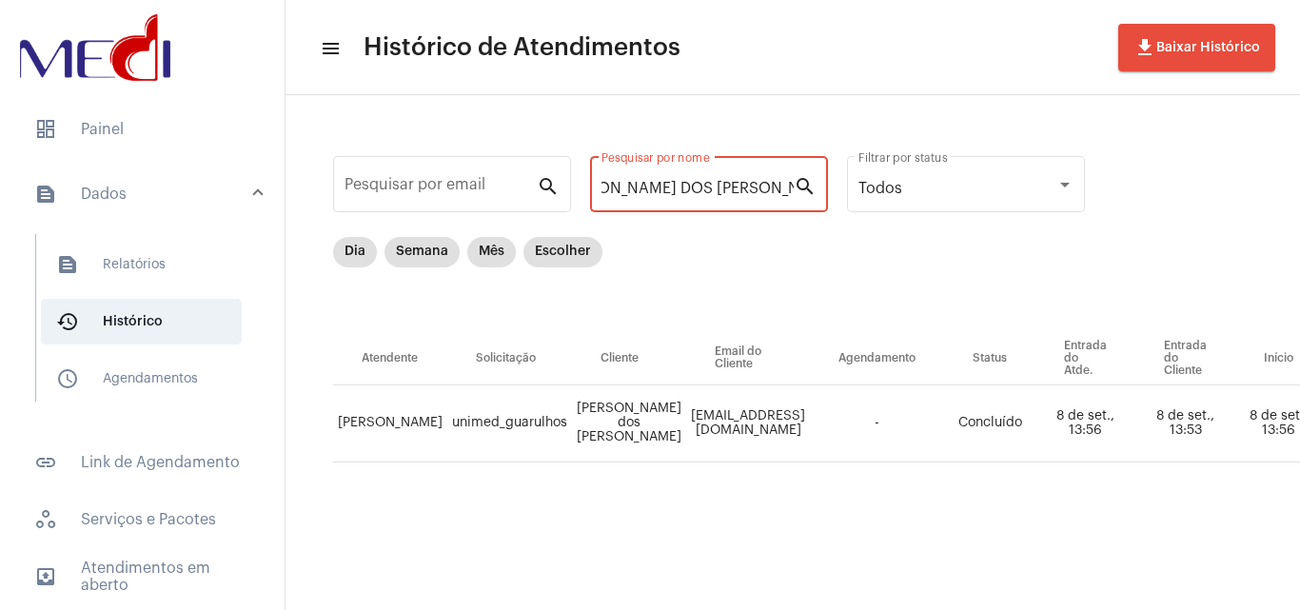
type input "[PERSON_NAME] DOS [PERSON_NAME]"
drag, startPoint x: 700, startPoint y: 593, endPoint x: 715, endPoint y: 599, distance: 15.4
click at [715, 599] on mat-sidenav-content "menu Histórico de Atendimentos file_download Baixar Histórico Pesquisar por ema…" at bounding box center [792, 305] width 1014 height 610
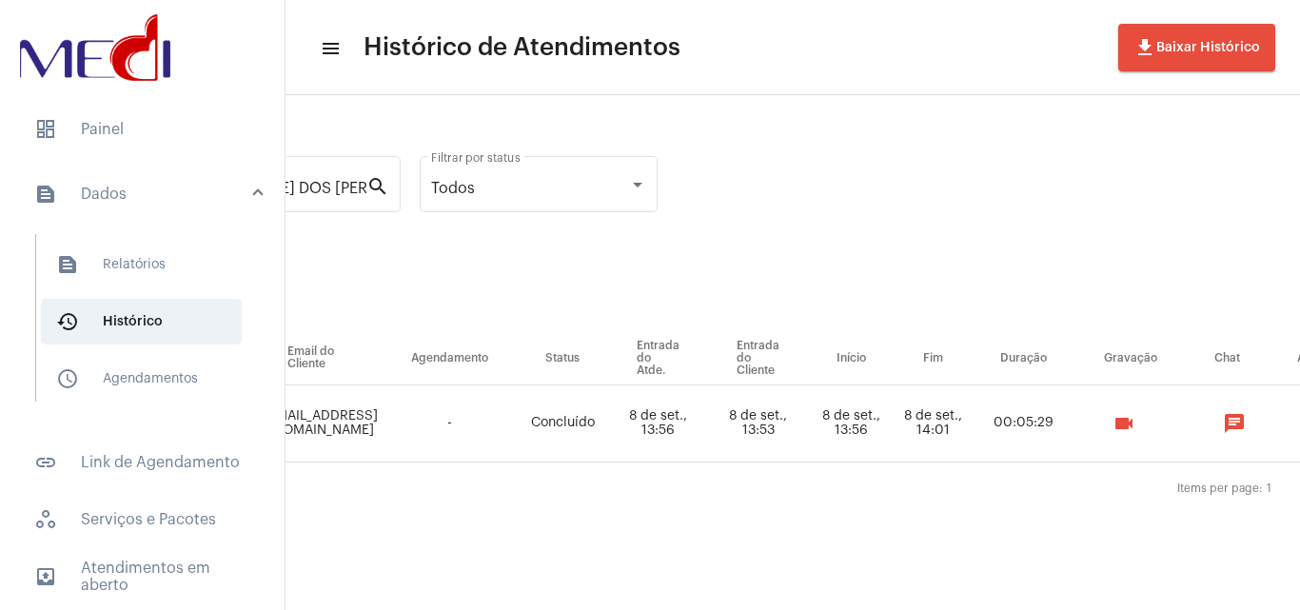
scroll to position [0, 430]
click at [1140, 428] on button "videocam" at bounding box center [1121, 423] width 38 height 38
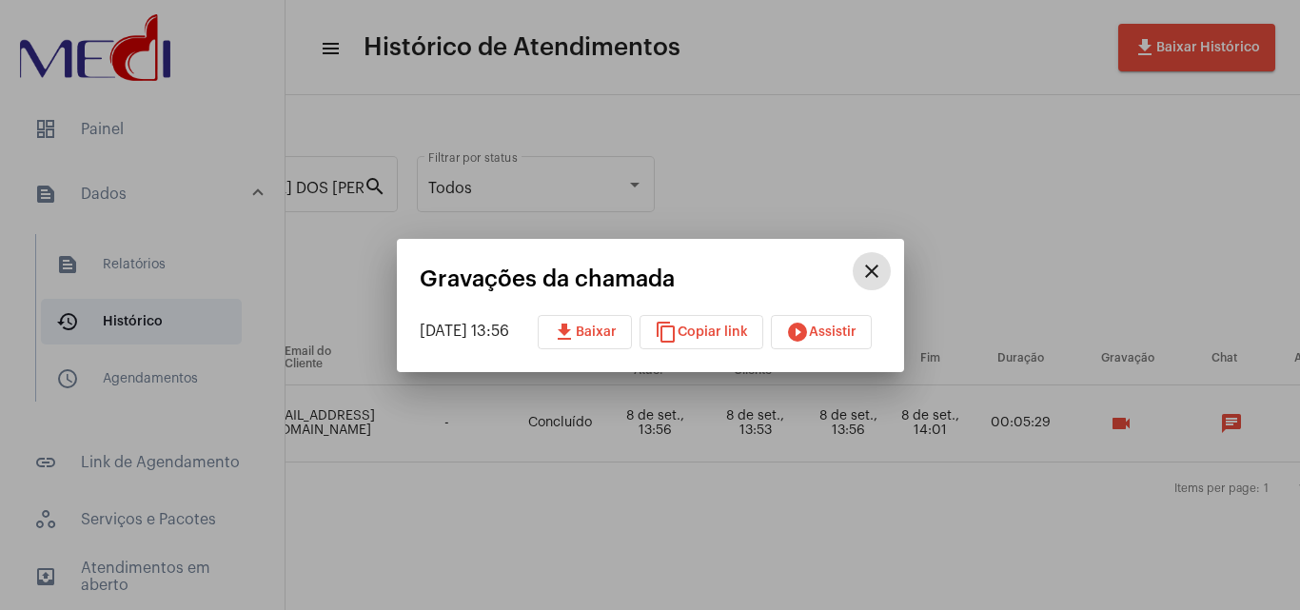
click at [609, 332] on span "download Baixar" at bounding box center [585, 331] width 64 height 13
